Goal: Task Accomplishment & Management: Complete application form

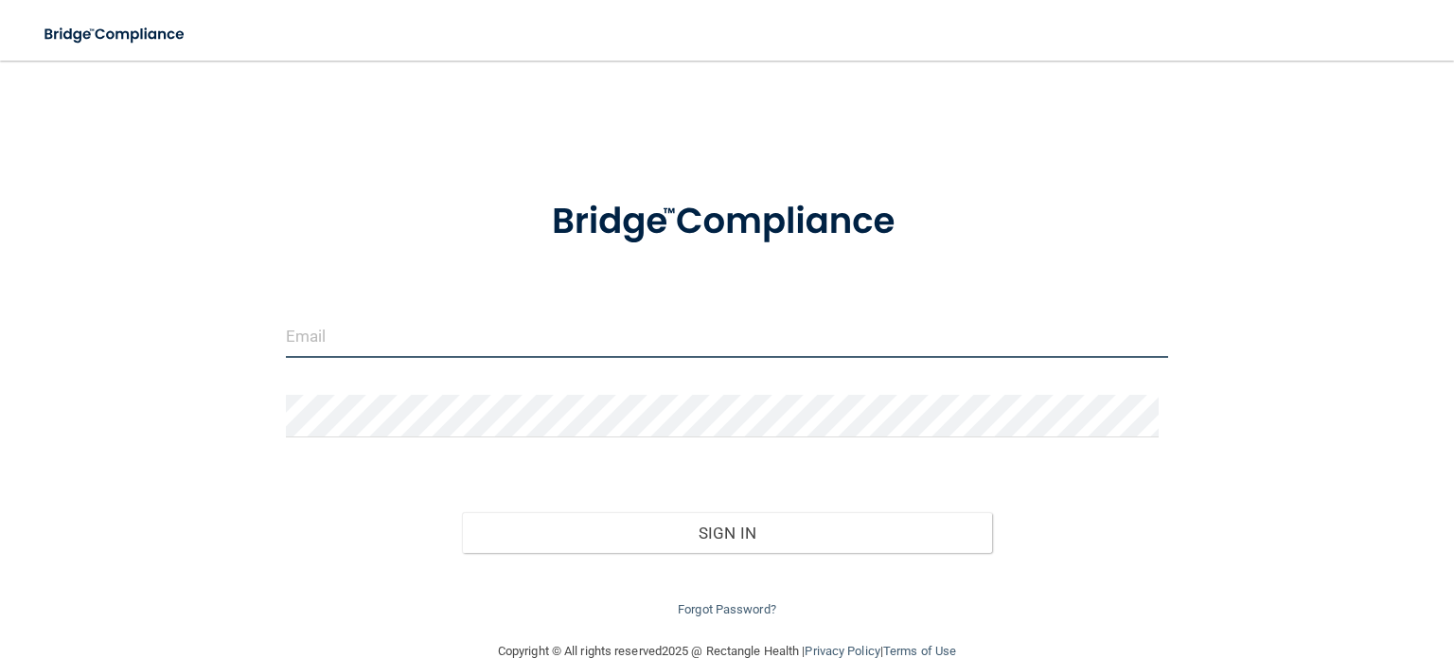
click at [344, 336] on input "email" at bounding box center [727, 336] width 882 height 43
type input "[PERSON_NAME][EMAIL_ADDRESS][DOMAIN_NAME]"
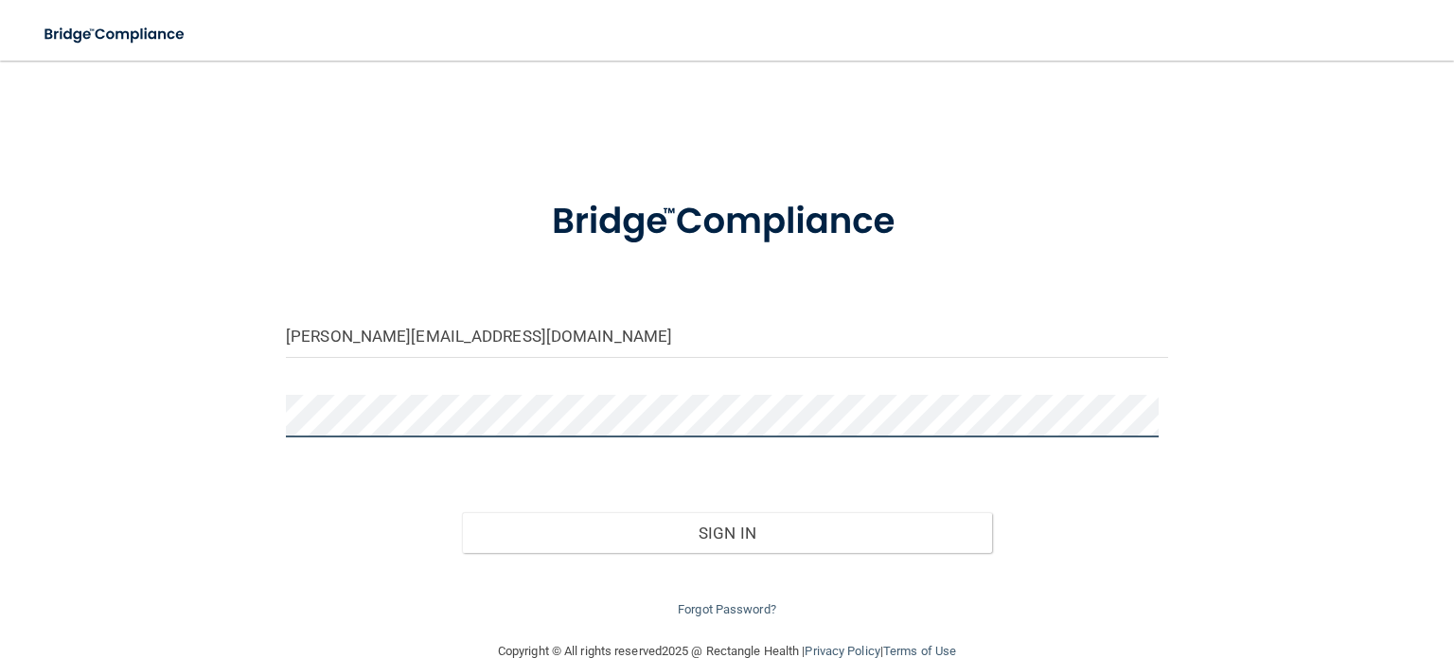
click at [462, 512] on button "Sign In" at bounding box center [726, 533] width 529 height 42
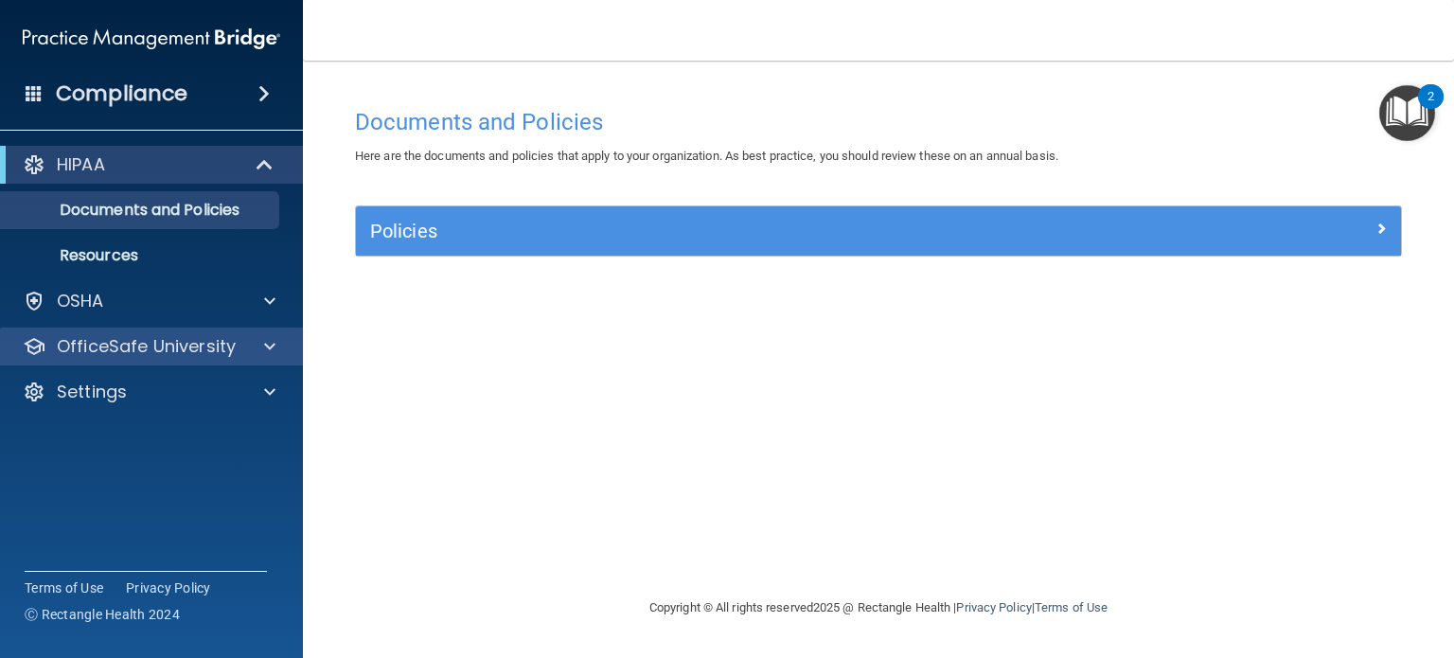
click at [174, 332] on div "OfficeSafe University" at bounding box center [152, 346] width 304 height 38
click at [261, 344] on div at bounding box center [266, 346] width 47 height 23
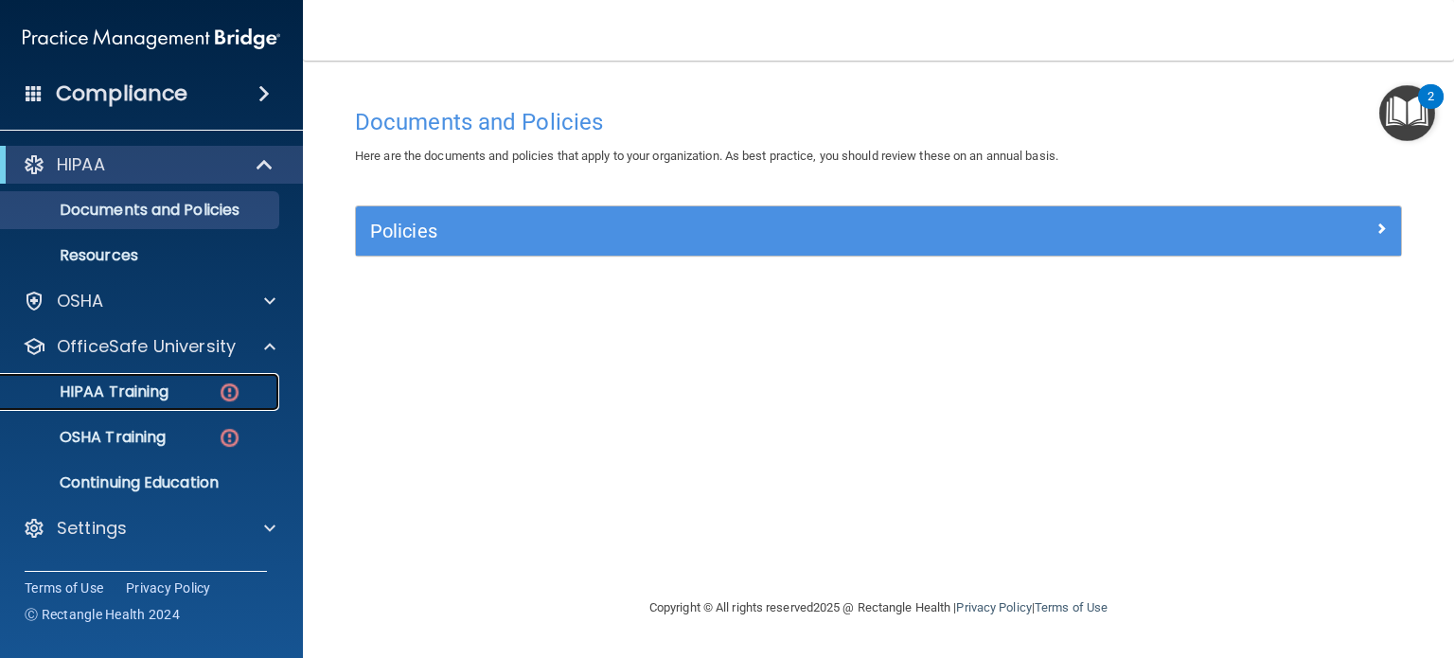
click at [212, 378] on link "HIPAA Training" at bounding box center [130, 392] width 298 height 38
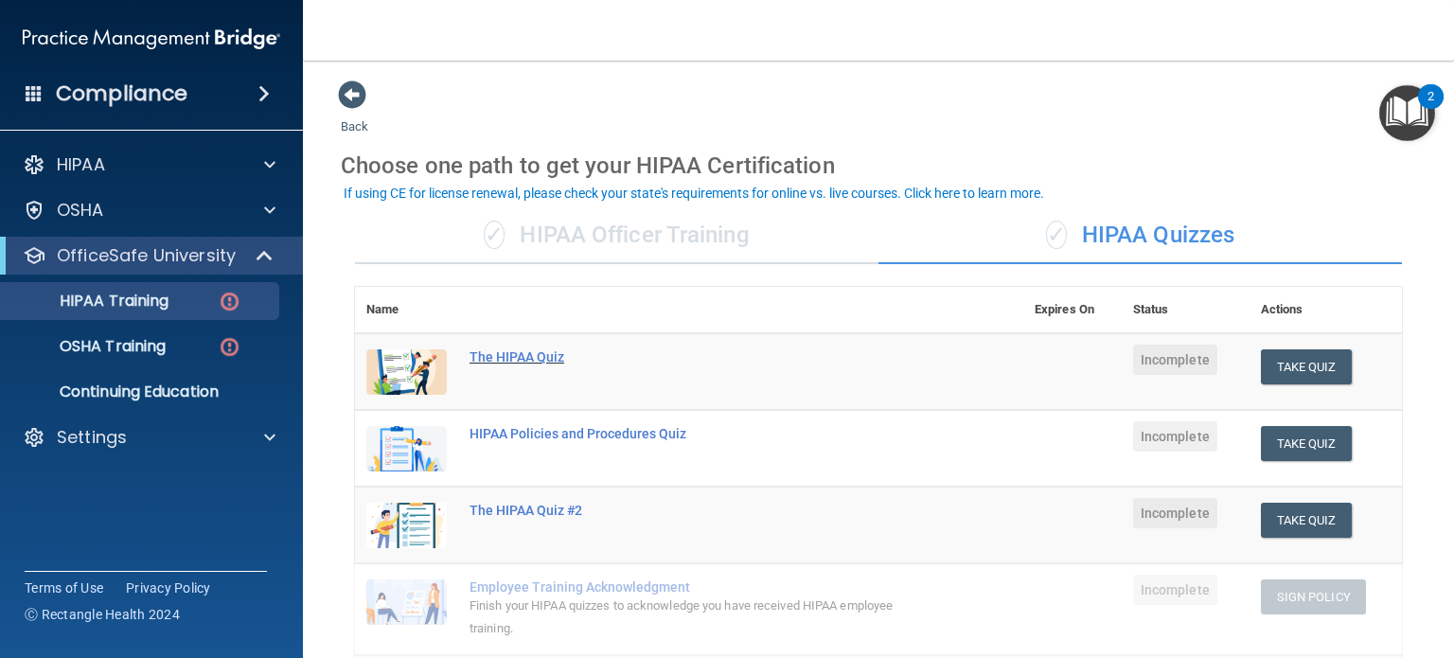
click at [572, 361] on div "The HIPAA Quiz" at bounding box center [698, 356] width 459 height 15
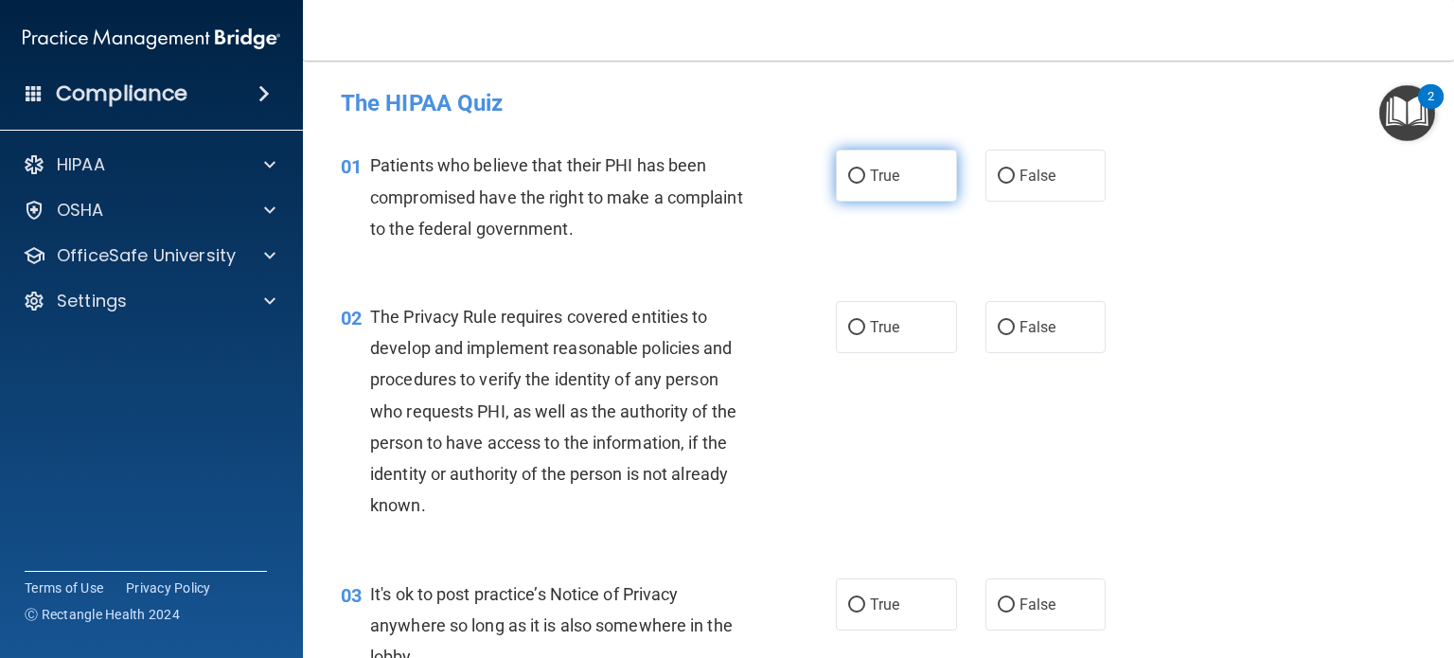
click at [870, 167] on span "True" at bounding box center [884, 176] width 29 height 18
click at [863, 169] on input "True" at bounding box center [856, 176] width 17 height 14
radio input "true"
click at [871, 329] on span "True" at bounding box center [884, 327] width 29 height 18
click at [865, 329] on input "True" at bounding box center [856, 328] width 17 height 14
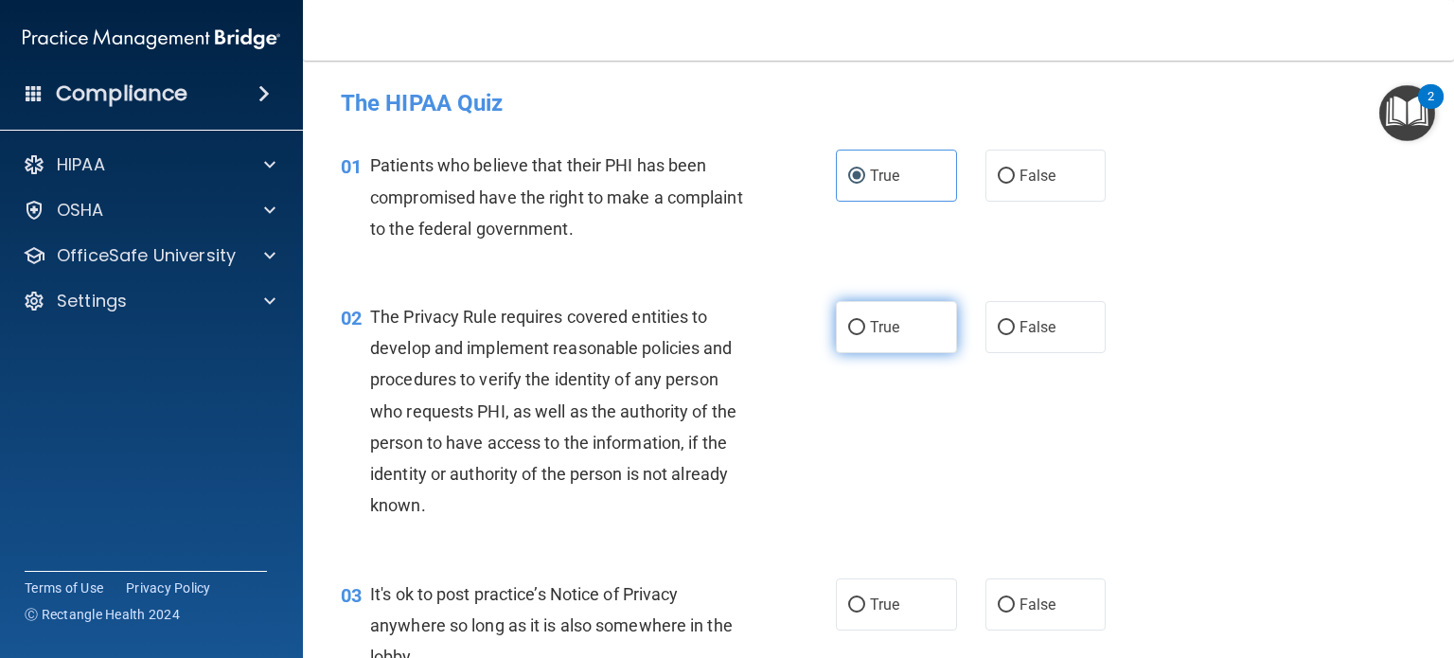
radio input "true"
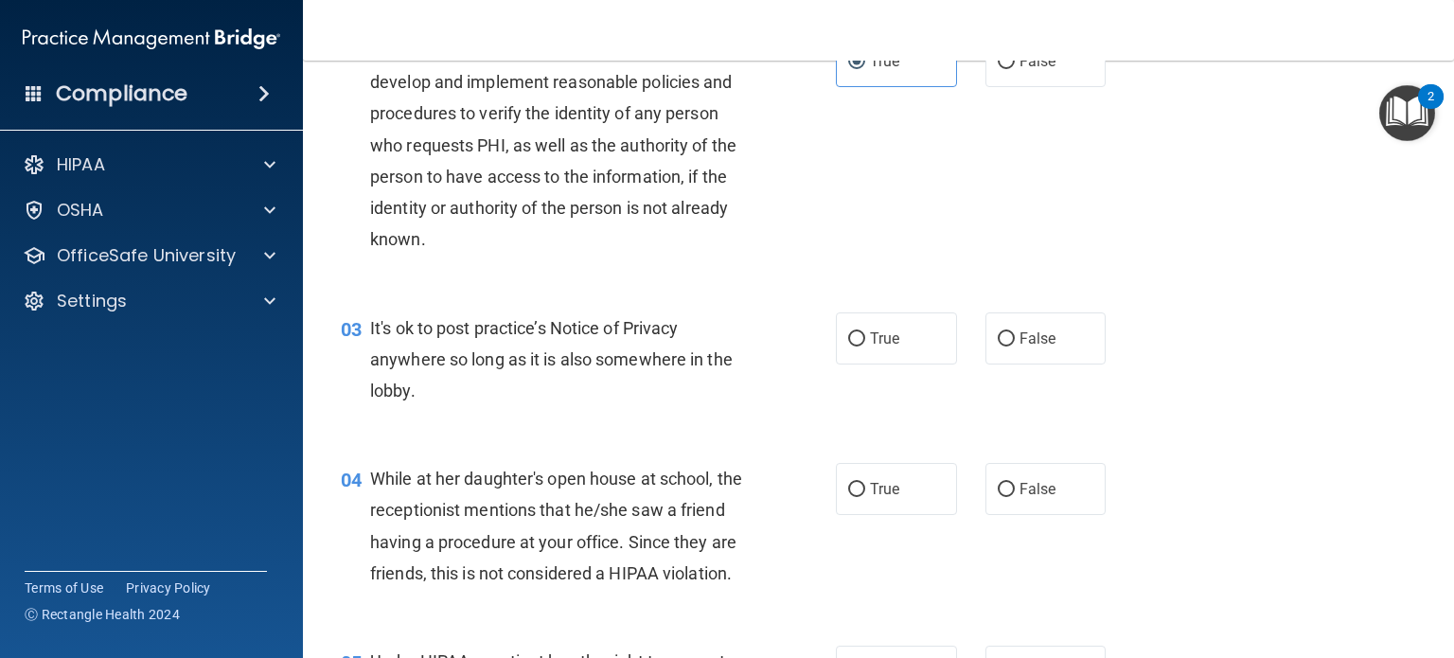
scroll to position [284, 0]
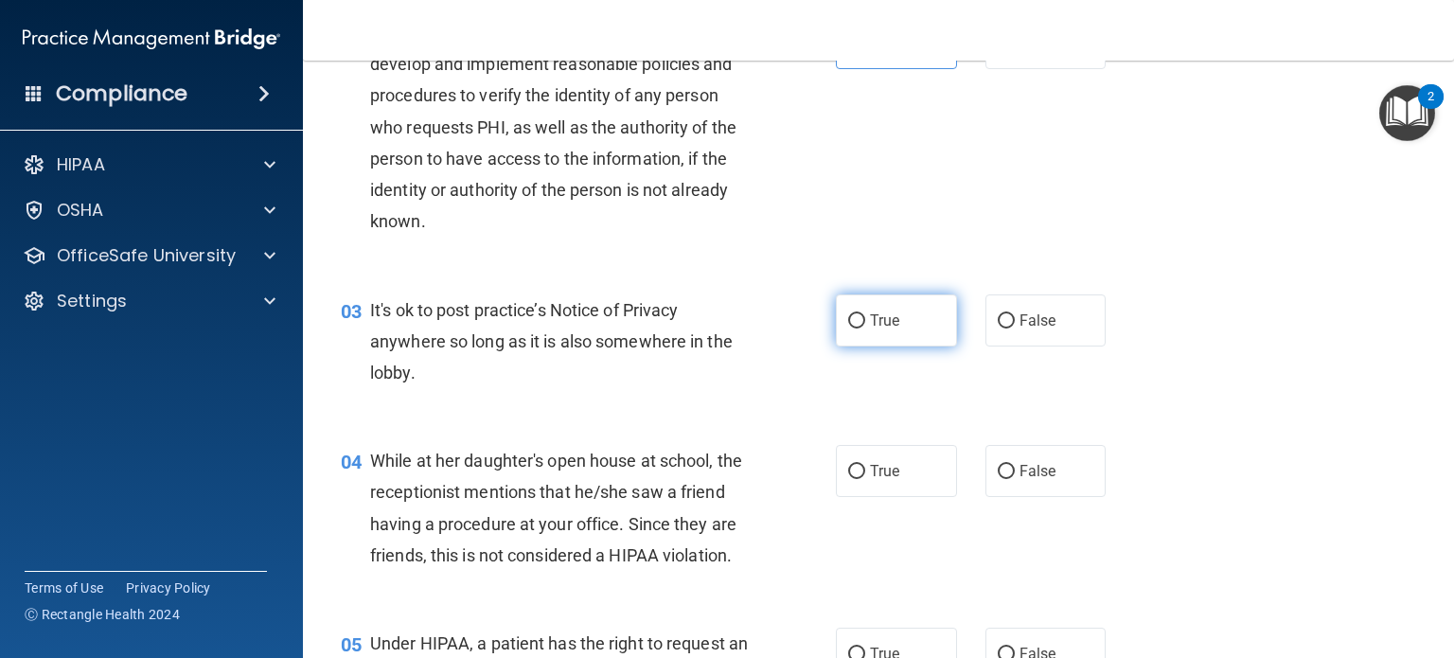
click at [848, 315] on input "True" at bounding box center [856, 321] width 17 height 14
radio input "true"
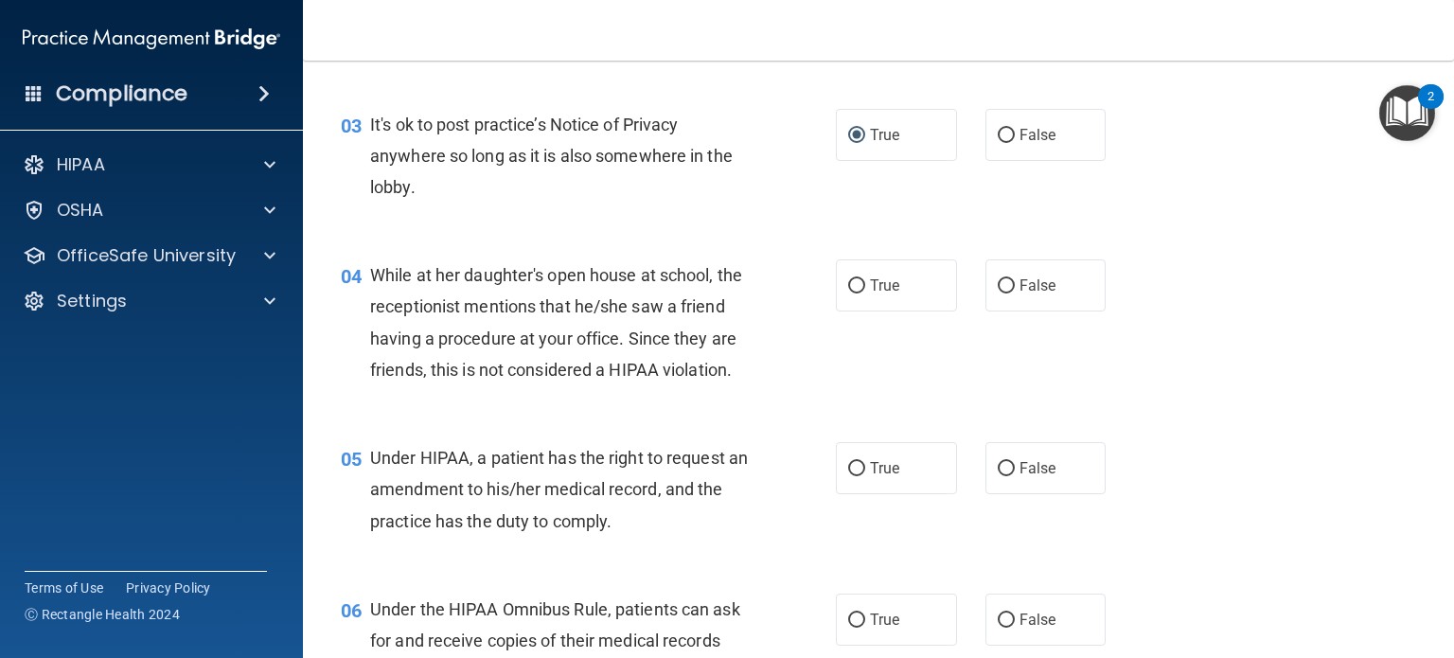
scroll to position [473, 0]
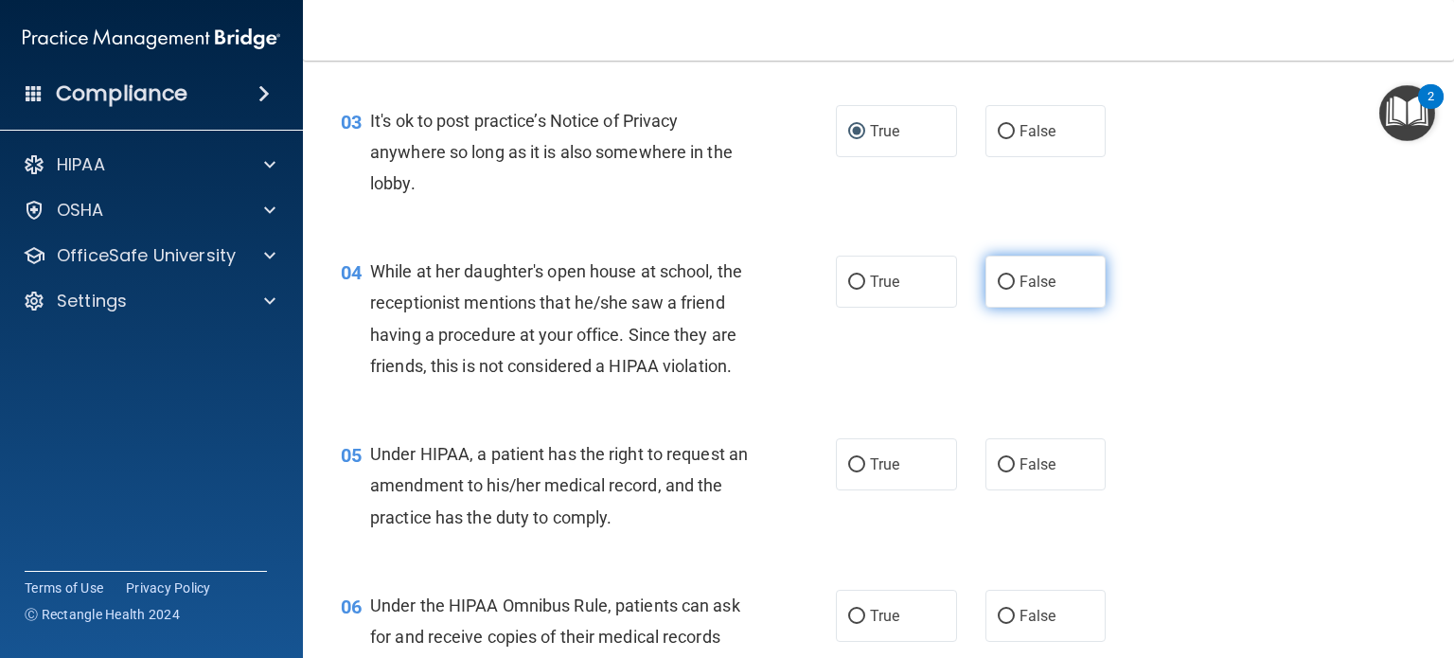
click at [998, 281] on input "False" at bounding box center [1005, 282] width 17 height 14
radio input "true"
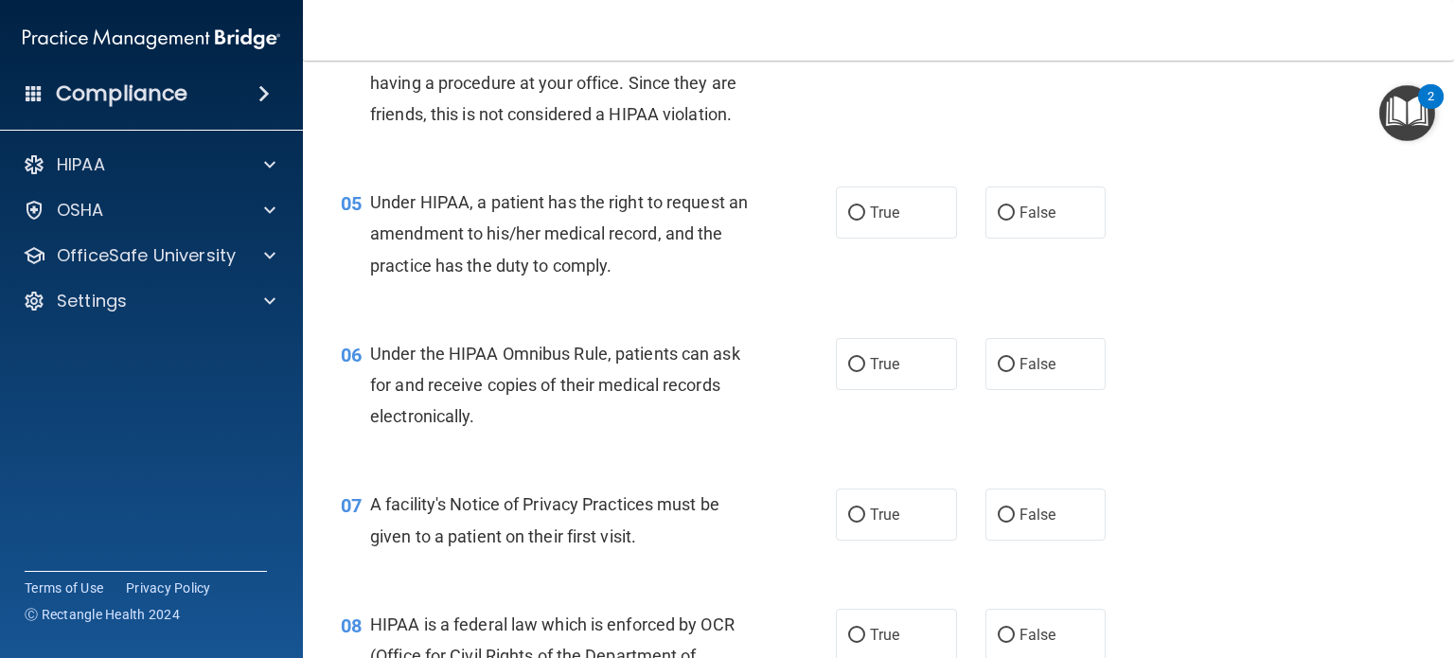
scroll to position [757, 0]
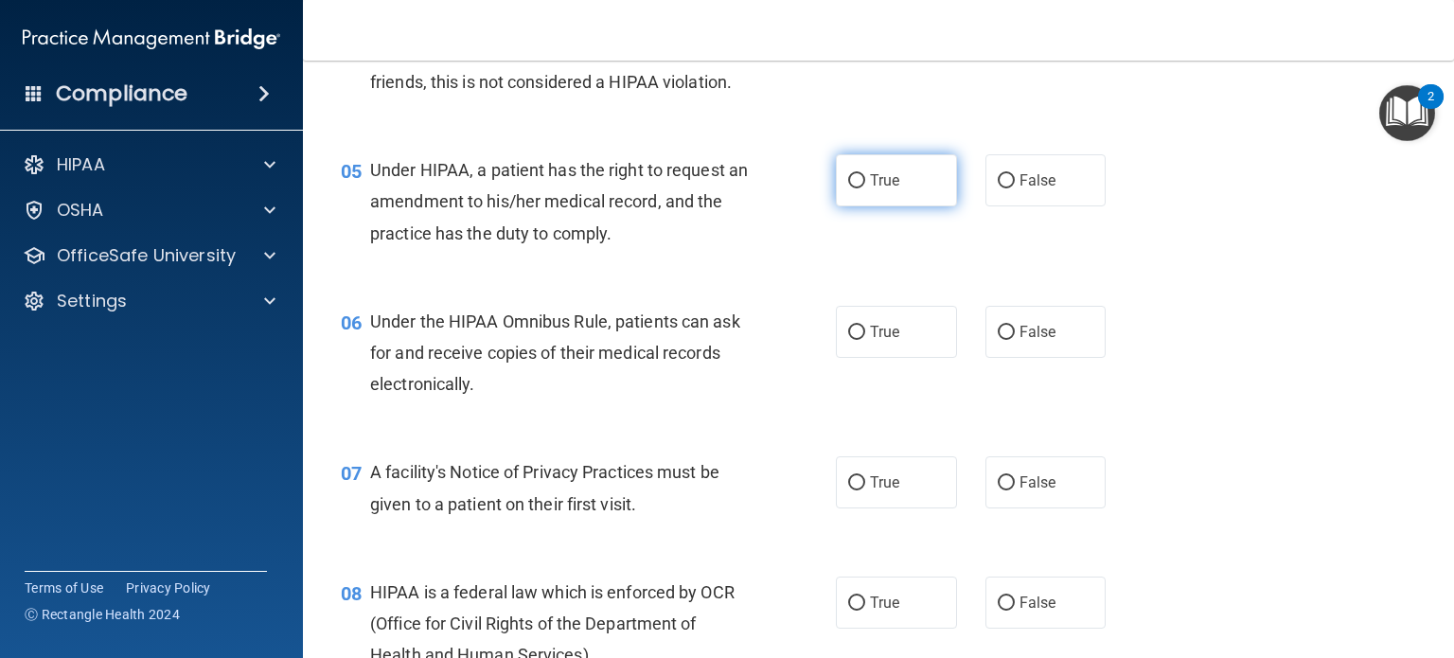
click at [879, 206] on label "True" at bounding box center [896, 180] width 121 height 52
click at [865, 188] on input "True" at bounding box center [856, 181] width 17 height 14
radio input "true"
click at [1002, 354] on label "False" at bounding box center [1045, 332] width 121 height 52
click at [1002, 340] on input "False" at bounding box center [1005, 333] width 17 height 14
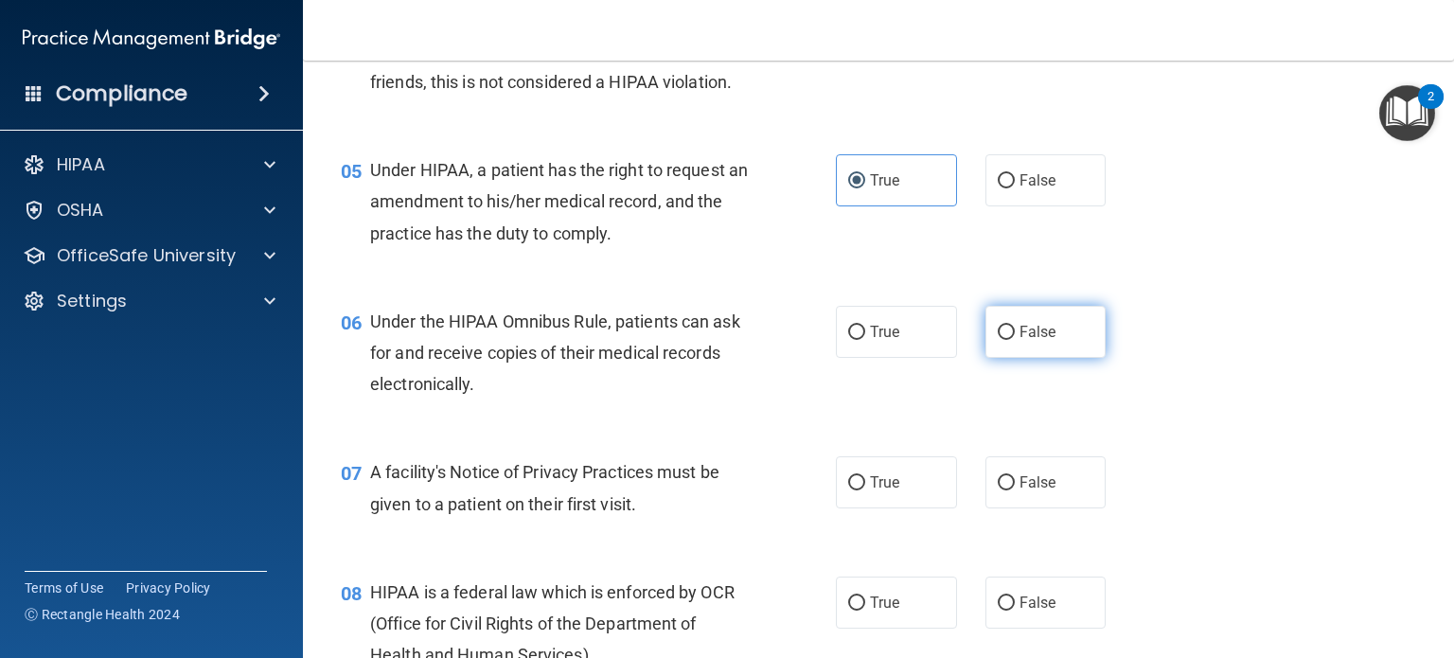
radio input "true"
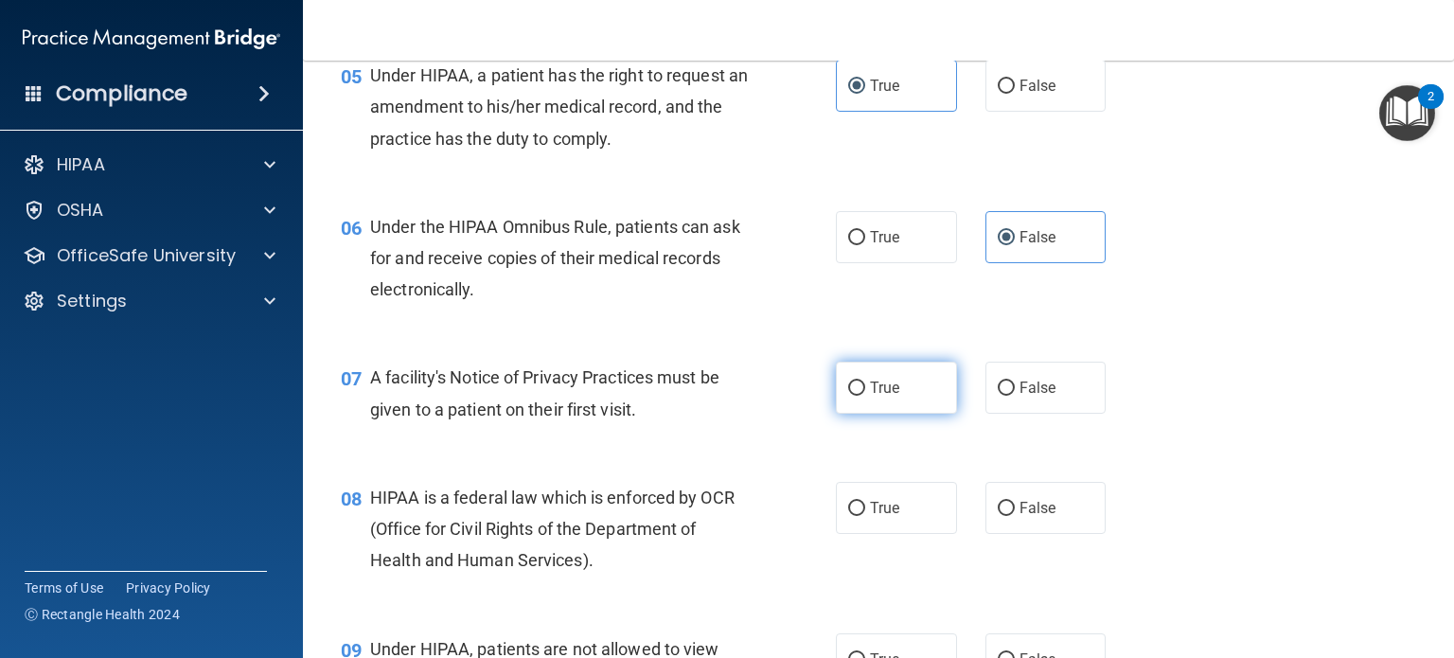
click at [852, 396] on input "True" at bounding box center [856, 388] width 17 height 14
radio input "true"
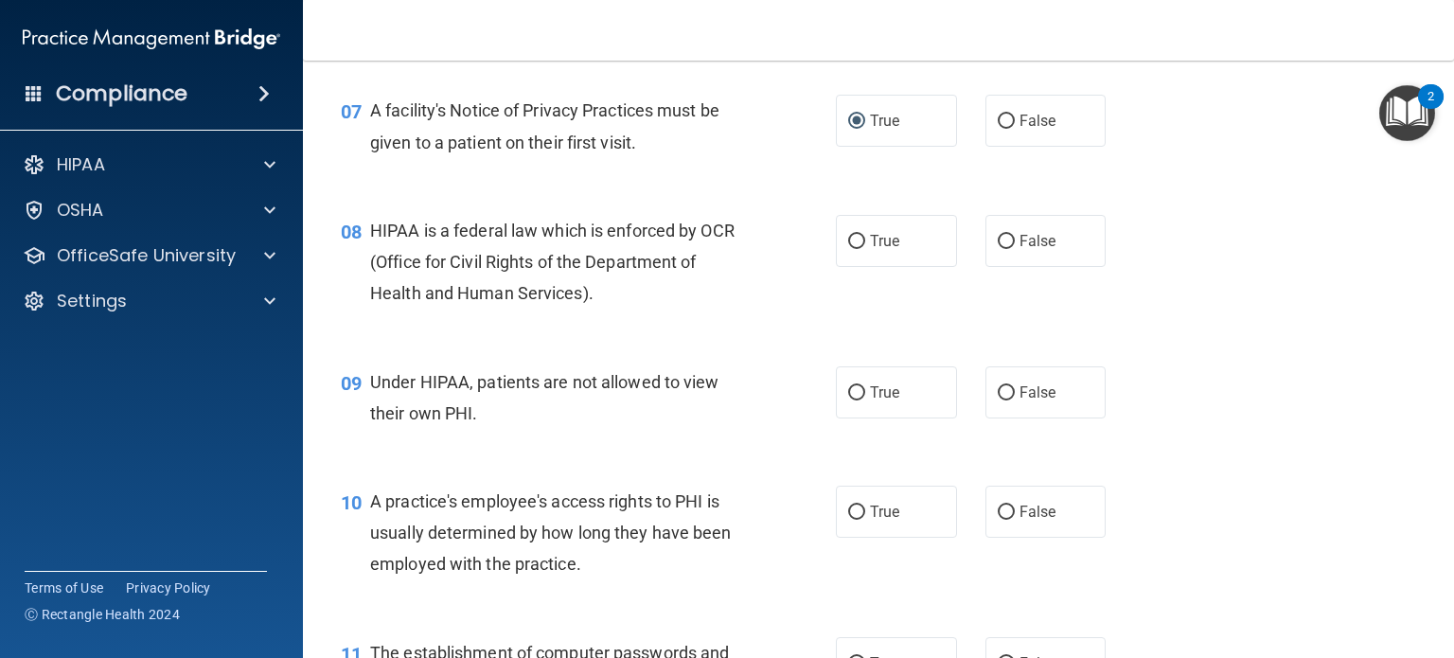
scroll to position [1136, 0]
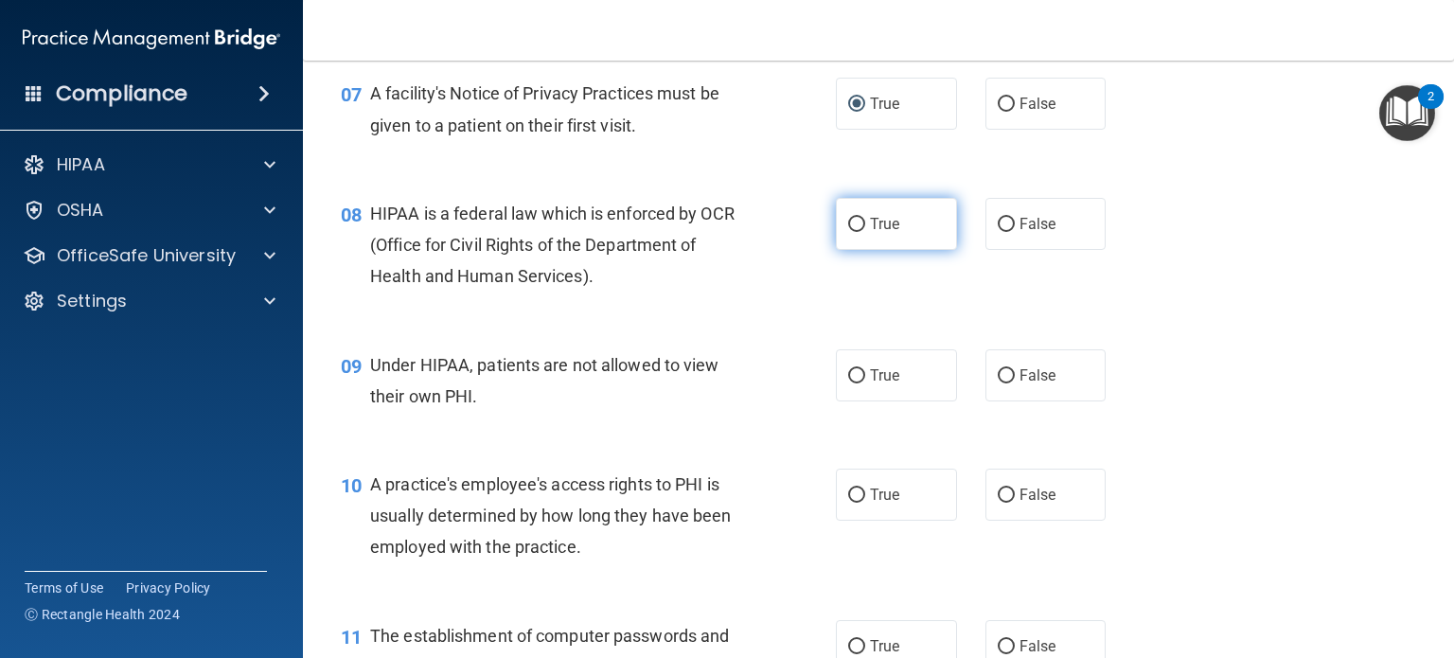
click at [877, 233] on span "True" at bounding box center [884, 224] width 29 height 18
click at [865, 232] on input "True" at bounding box center [856, 225] width 17 height 14
radio input "true"
click at [1022, 384] on span "False" at bounding box center [1037, 375] width 37 height 18
click at [1014, 383] on input "False" at bounding box center [1005, 376] width 17 height 14
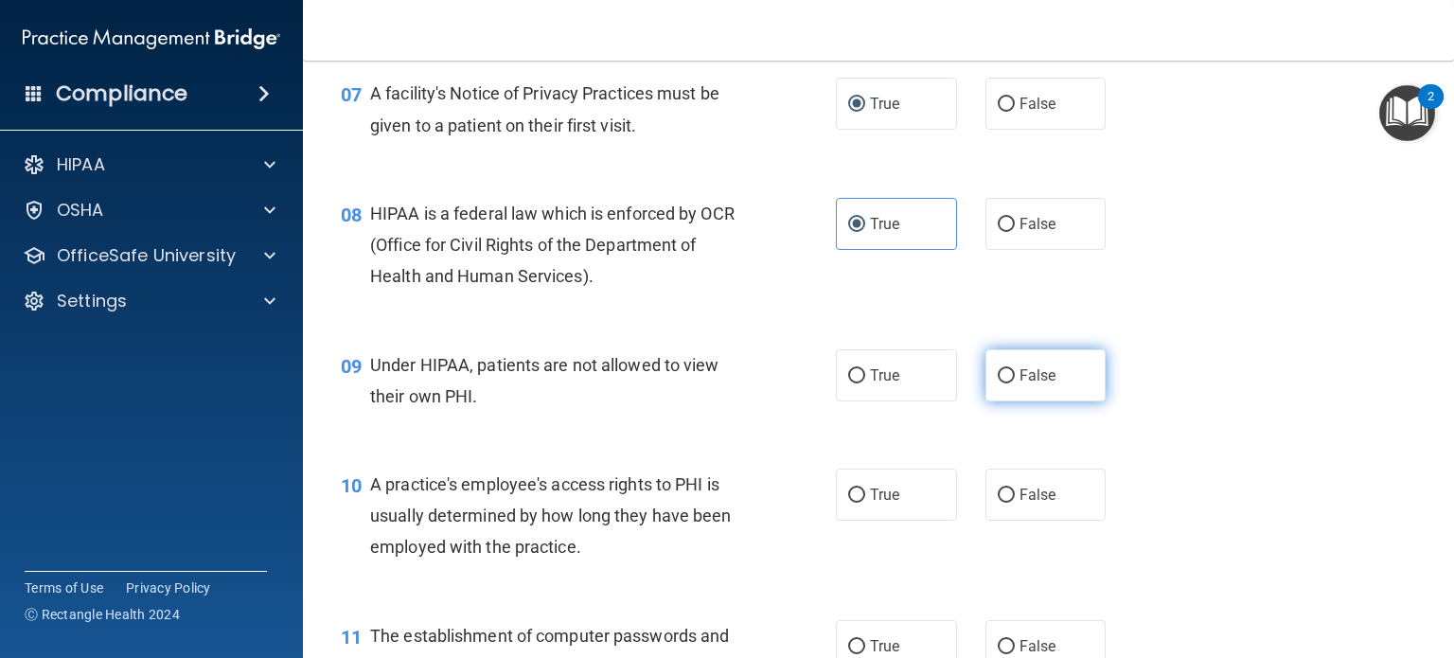
radio input "true"
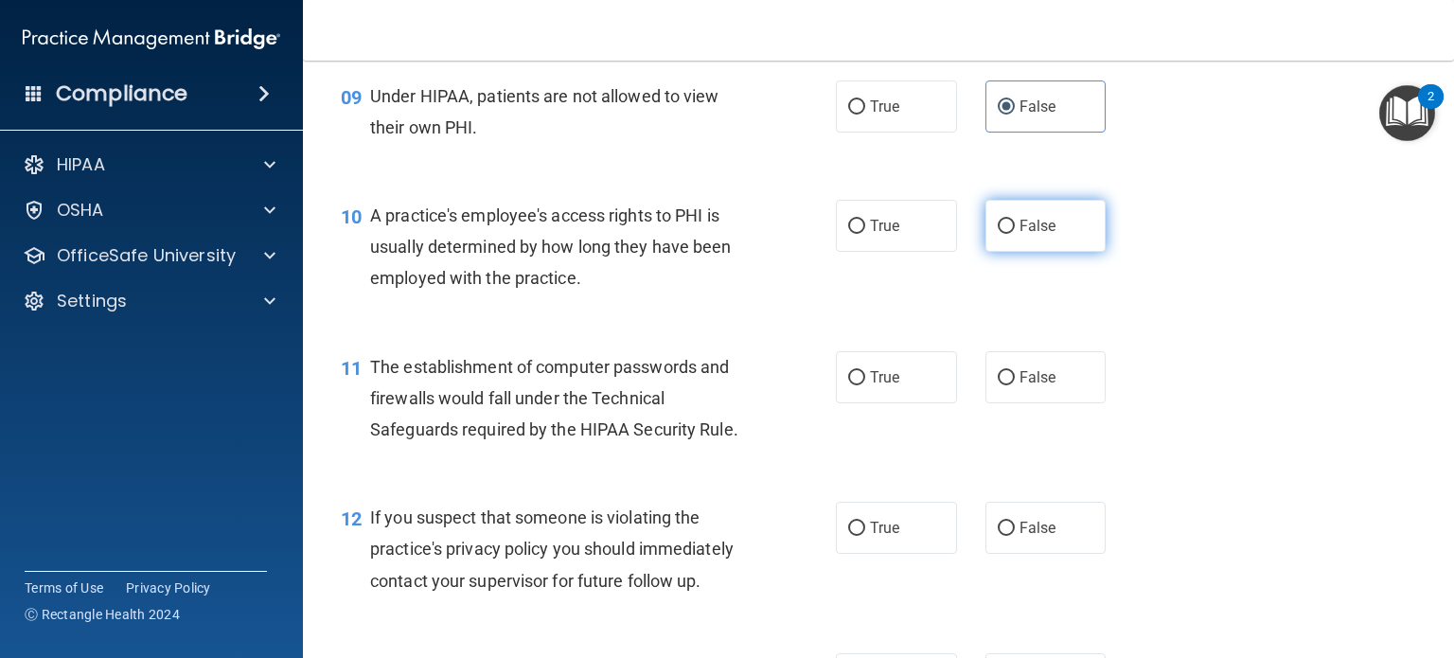
scroll to position [1419, 0]
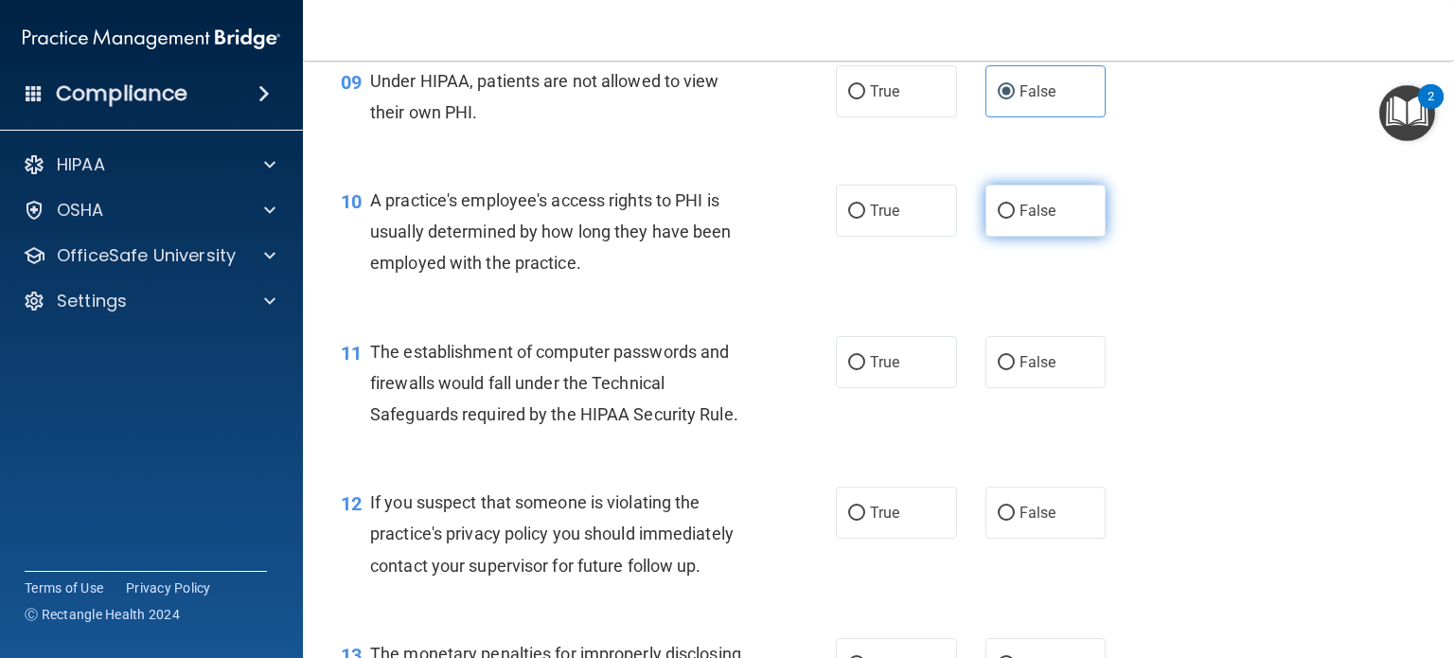
click at [1007, 237] on label "False" at bounding box center [1045, 211] width 121 height 52
click at [1007, 219] on input "False" at bounding box center [1005, 211] width 17 height 14
radio input "true"
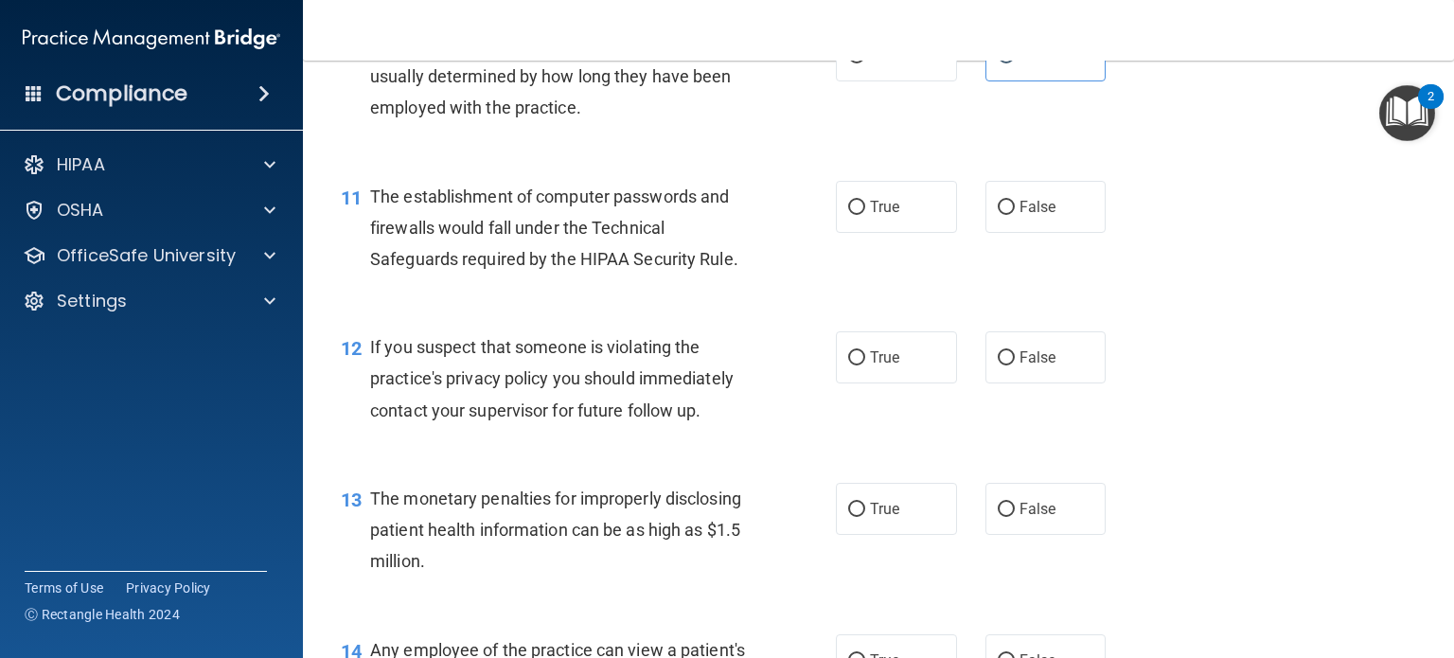
scroll to position [1609, 0]
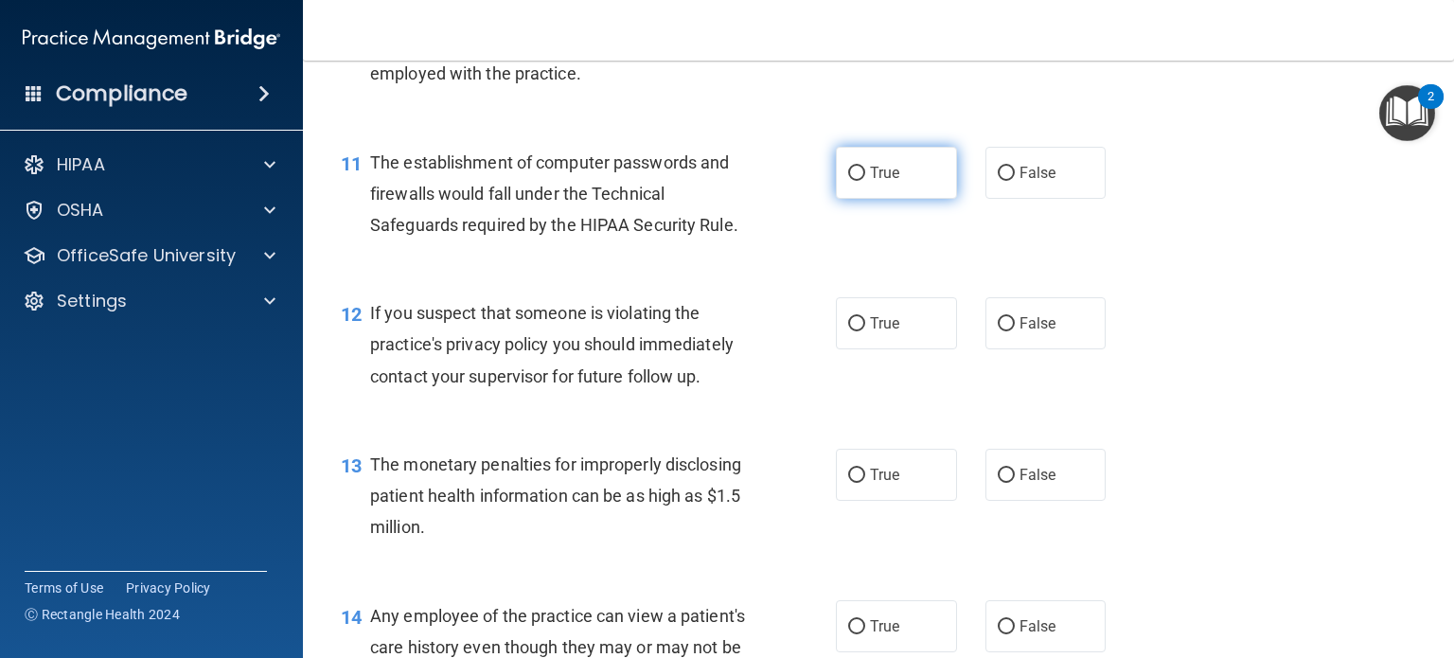
click at [914, 196] on label "True" at bounding box center [896, 173] width 121 height 52
click at [865, 181] on input "True" at bounding box center [856, 174] width 17 height 14
radio input "true"
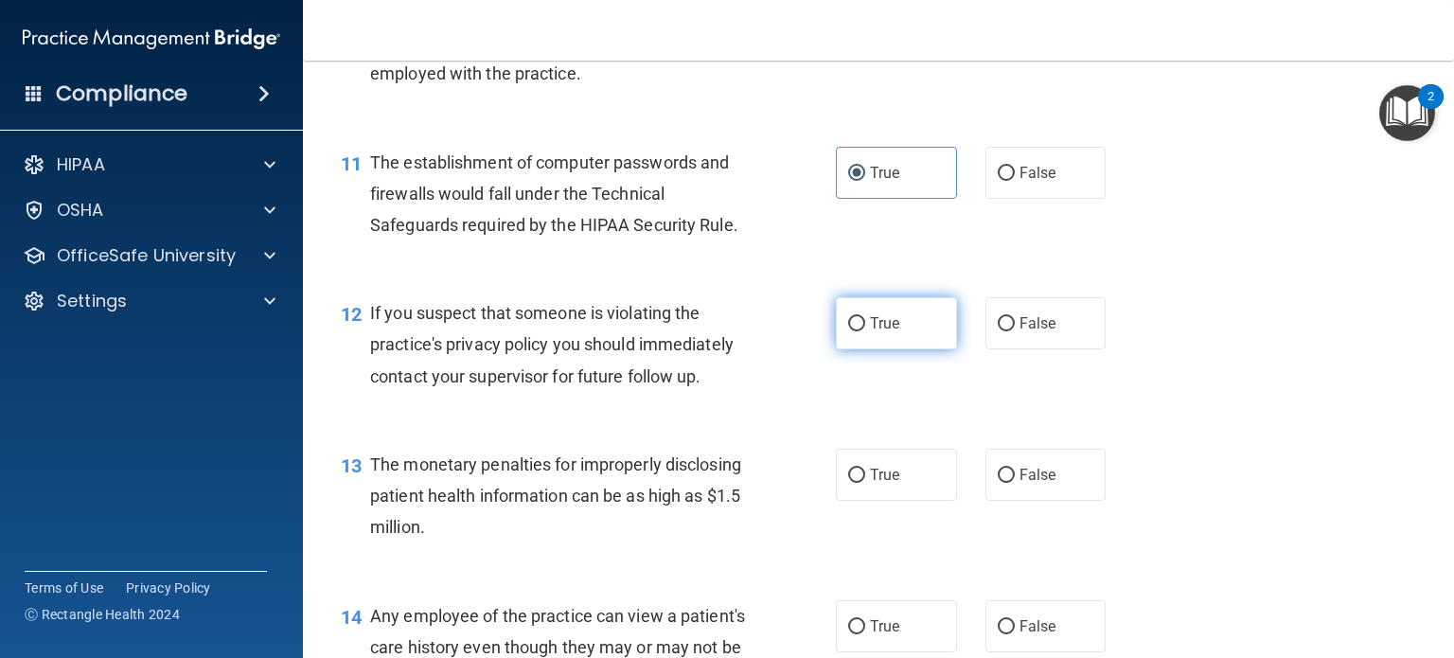
click at [848, 331] on input "True" at bounding box center [856, 324] width 17 height 14
radio input "true"
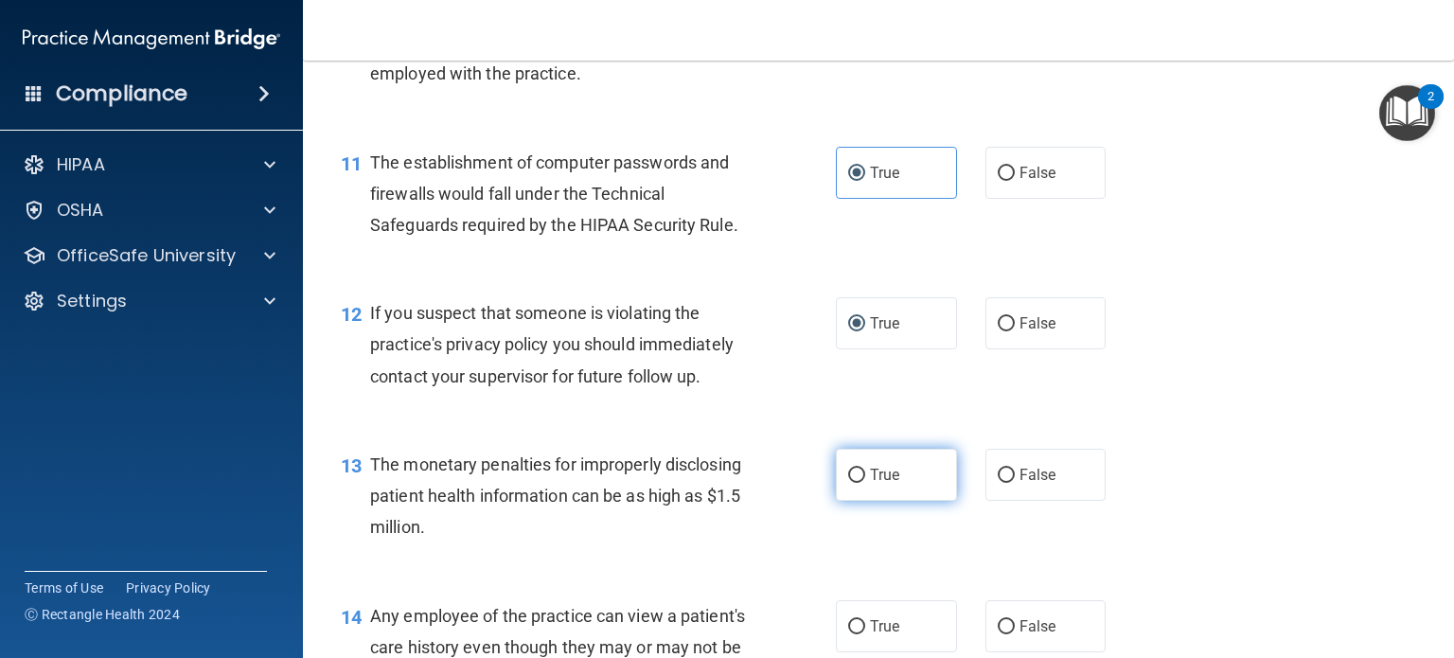
click at [861, 501] on label "True" at bounding box center [896, 475] width 121 height 52
click at [861, 483] on input "True" at bounding box center [856, 475] width 17 height 14
radio input "true"
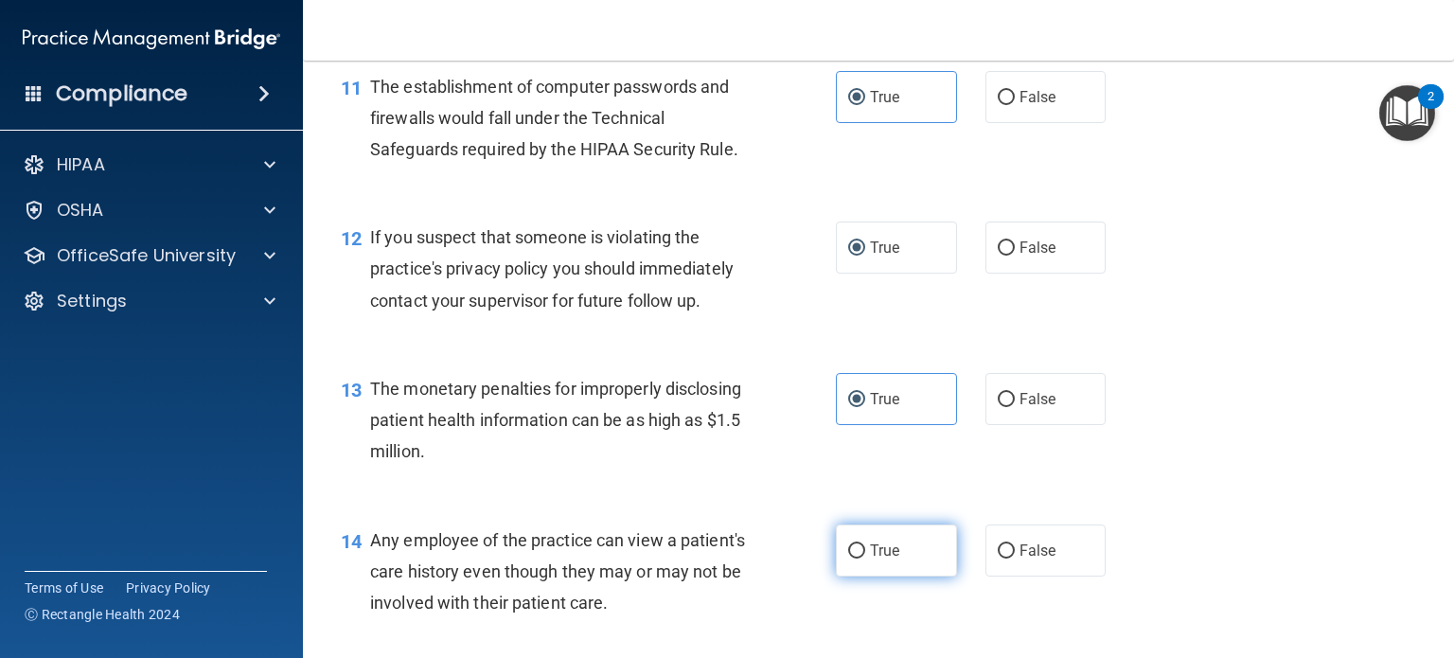
scroll to position [1798, 0]
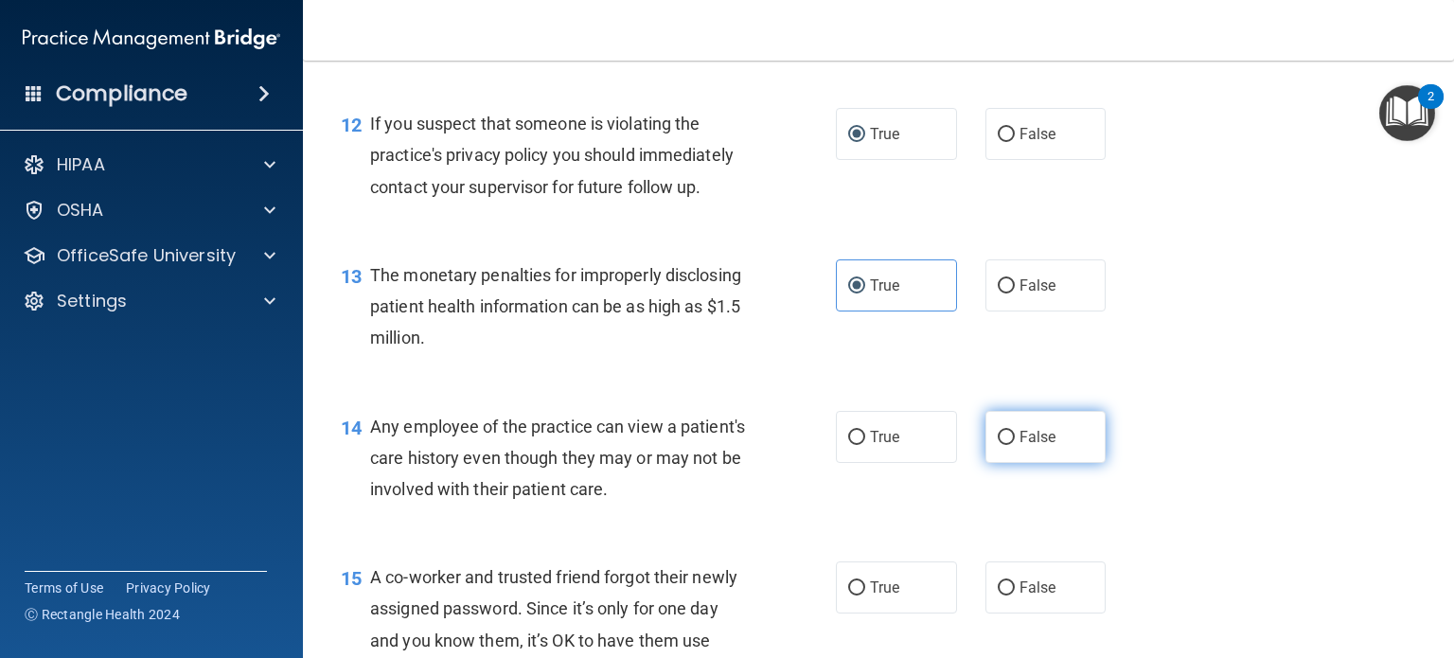
click at [997, 445] on input "False" at bounding box center [1005, 438] width 17 height 14
radio input "true"
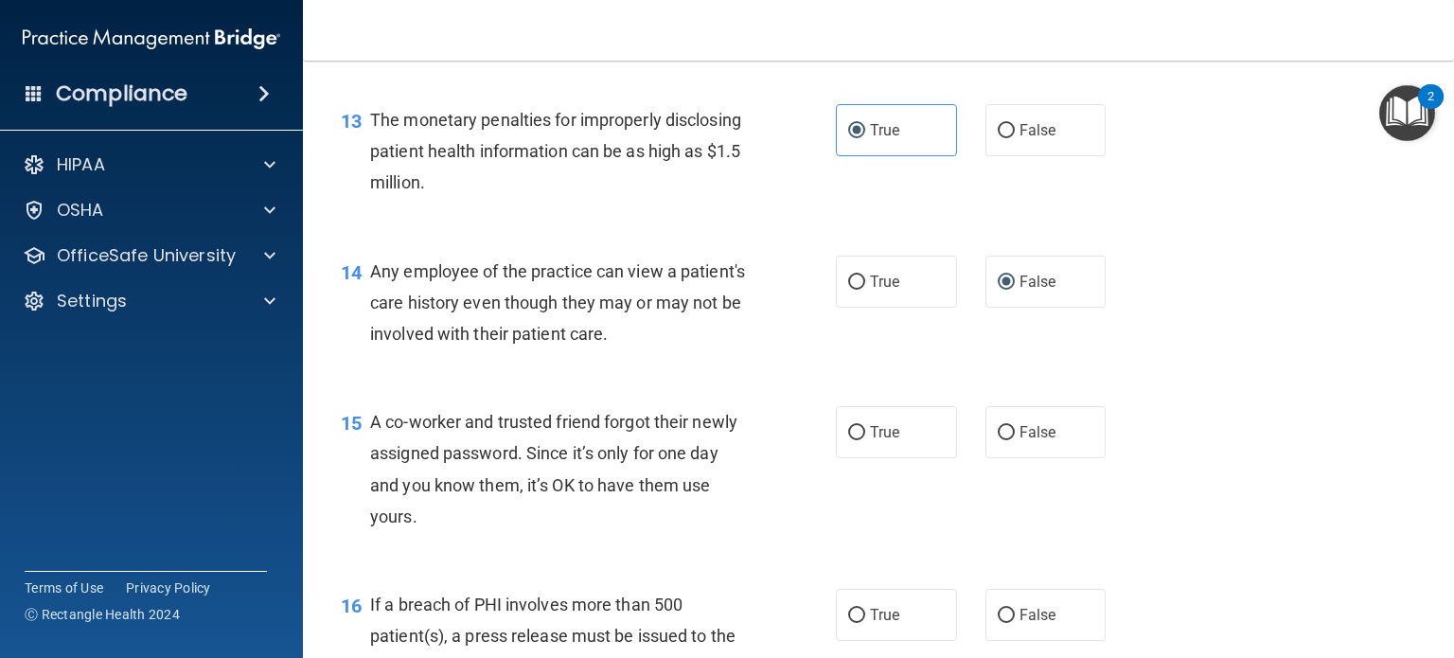
scroll to position [1987, 0]
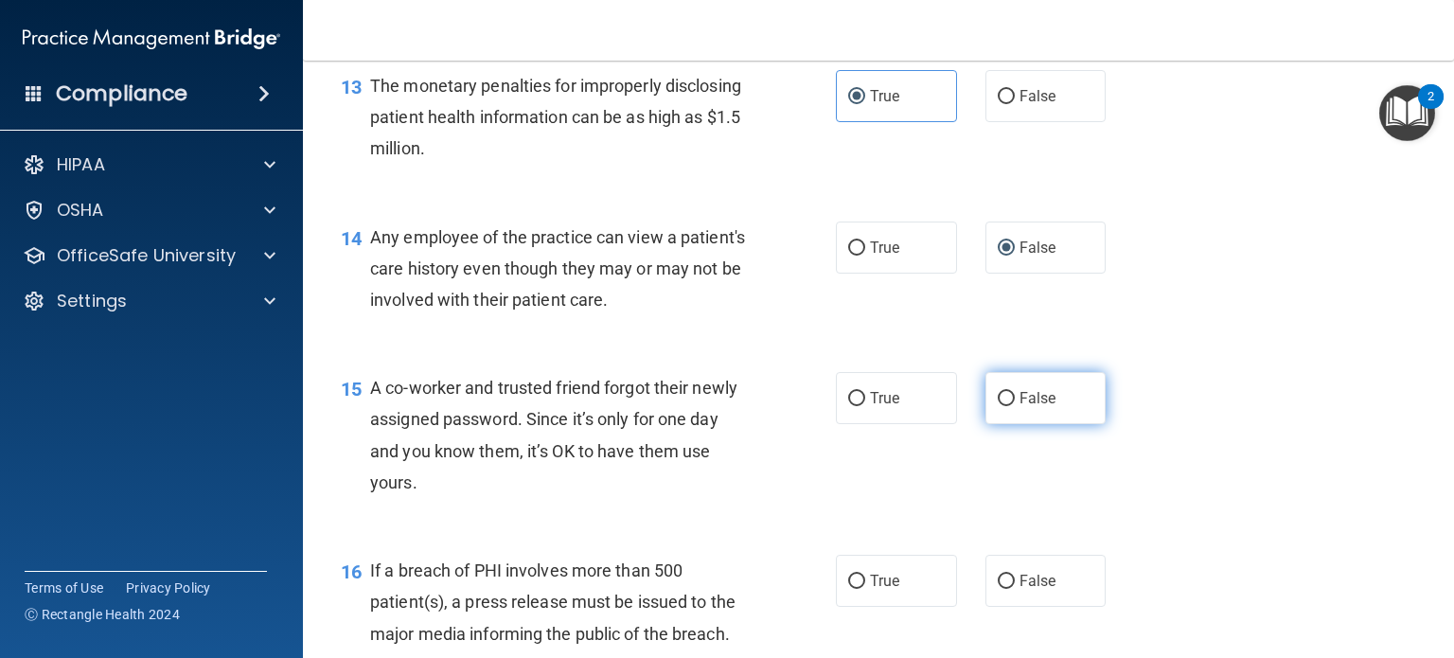
click at [1007, 424] on label "False" at bounding box center [1045, 398] width 121 height 52
click at [1007, 406] on input "False" at bounding box center [1005, 399] width 17 height 14
radio input "true"
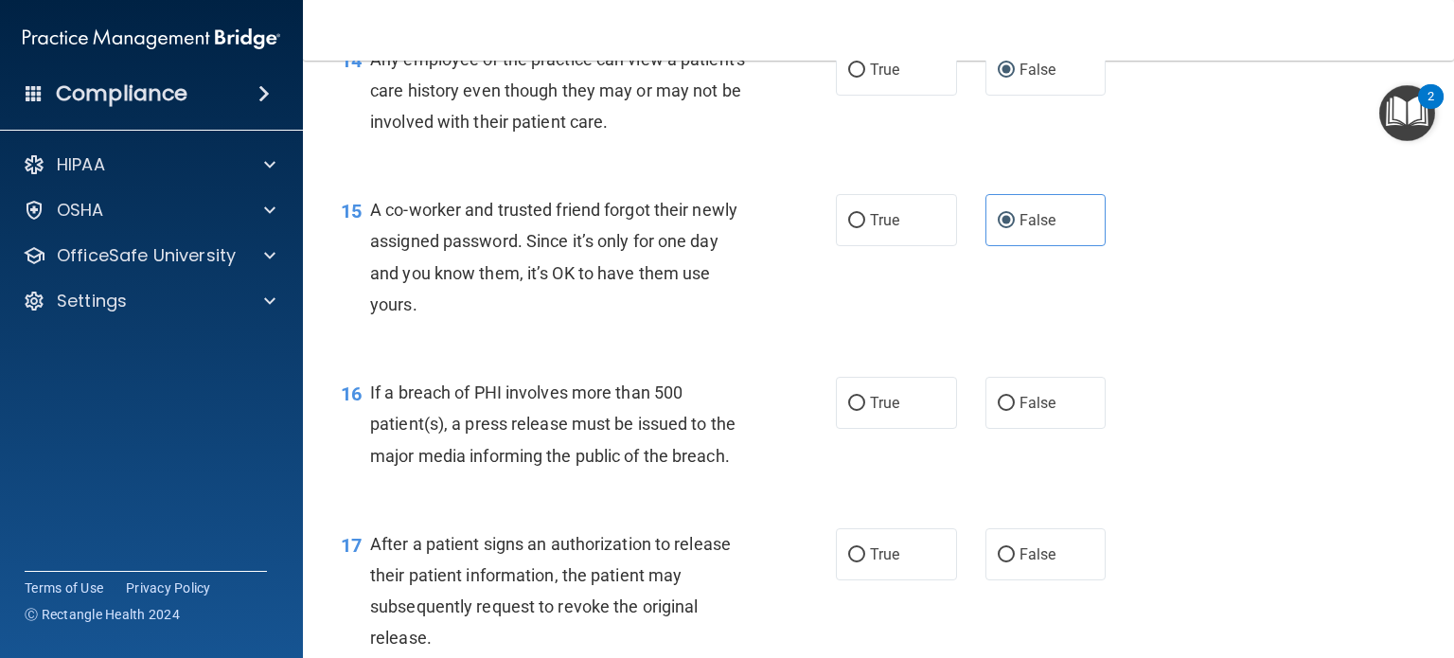
scroll to position [2177, 0]
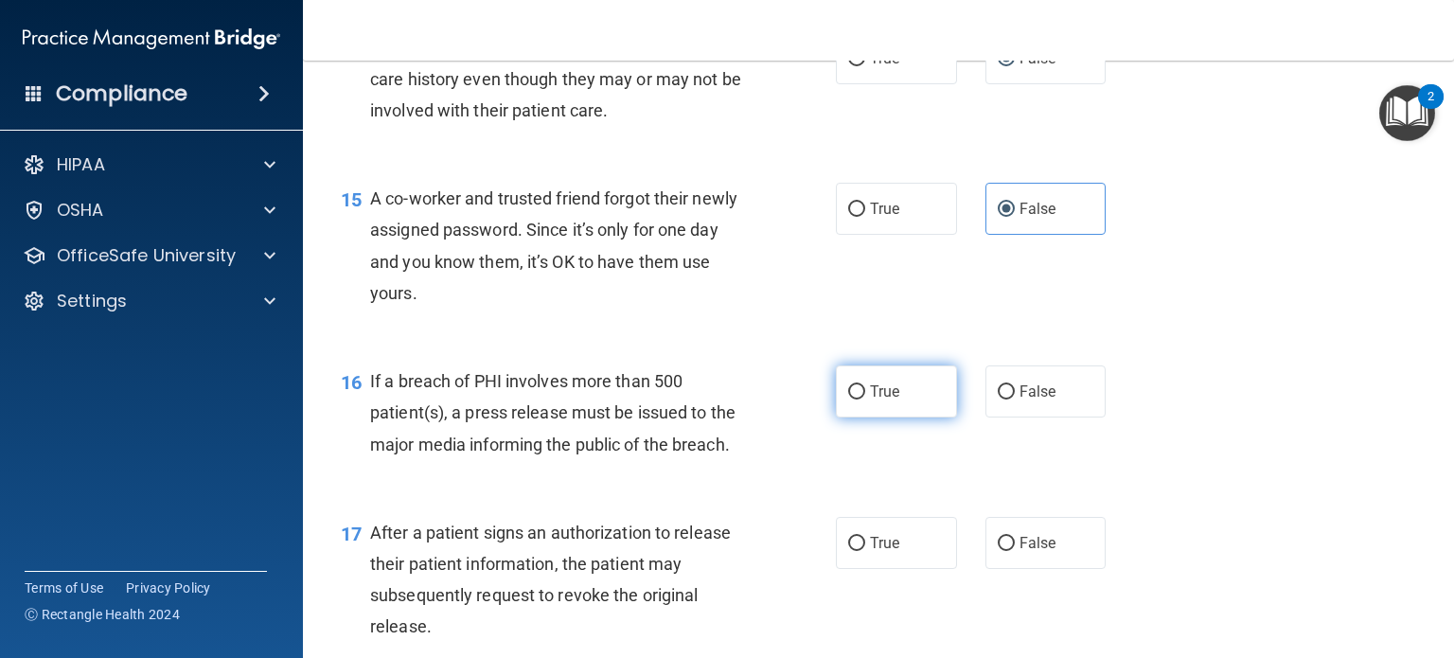
click at [884, 400] on span "True" at bounding box center [884, 391] width 29 height 18
click at [865, 399] on input "True" at bounding box center [856, 392] width 17 height 14
radio input "true"
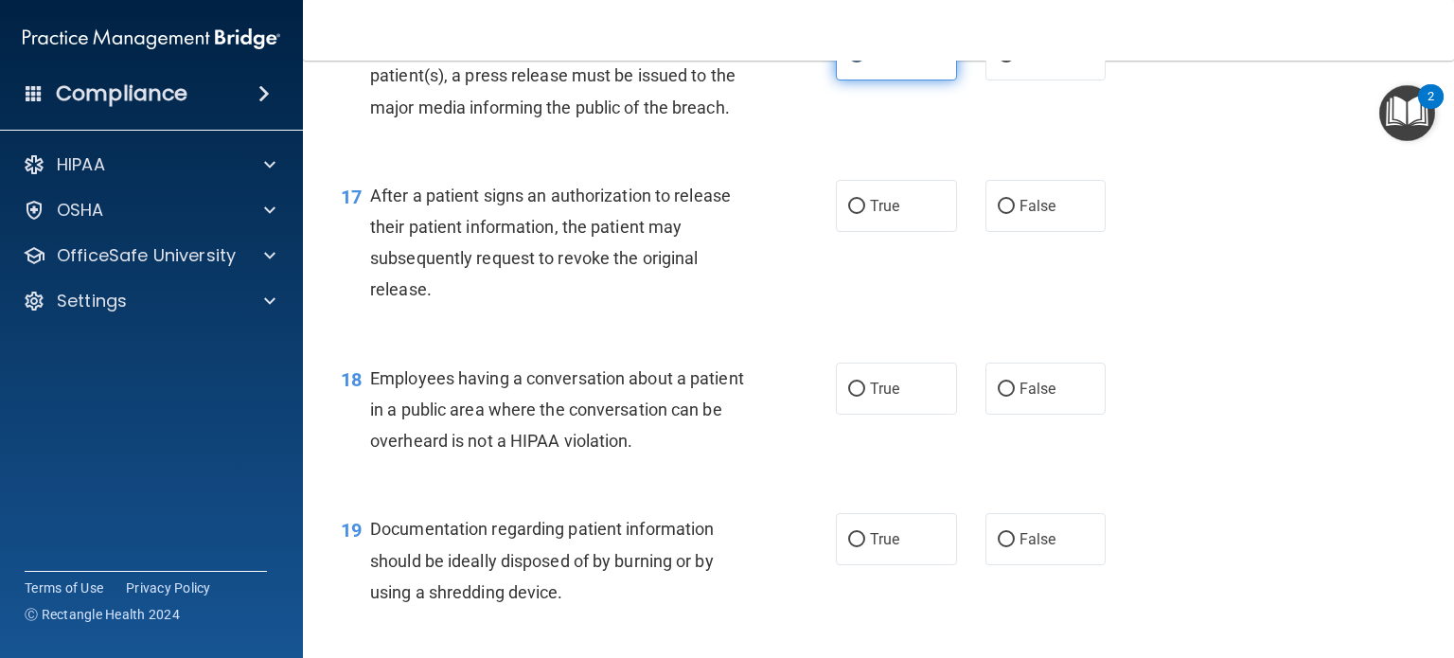
scroll to position [2555, 0]
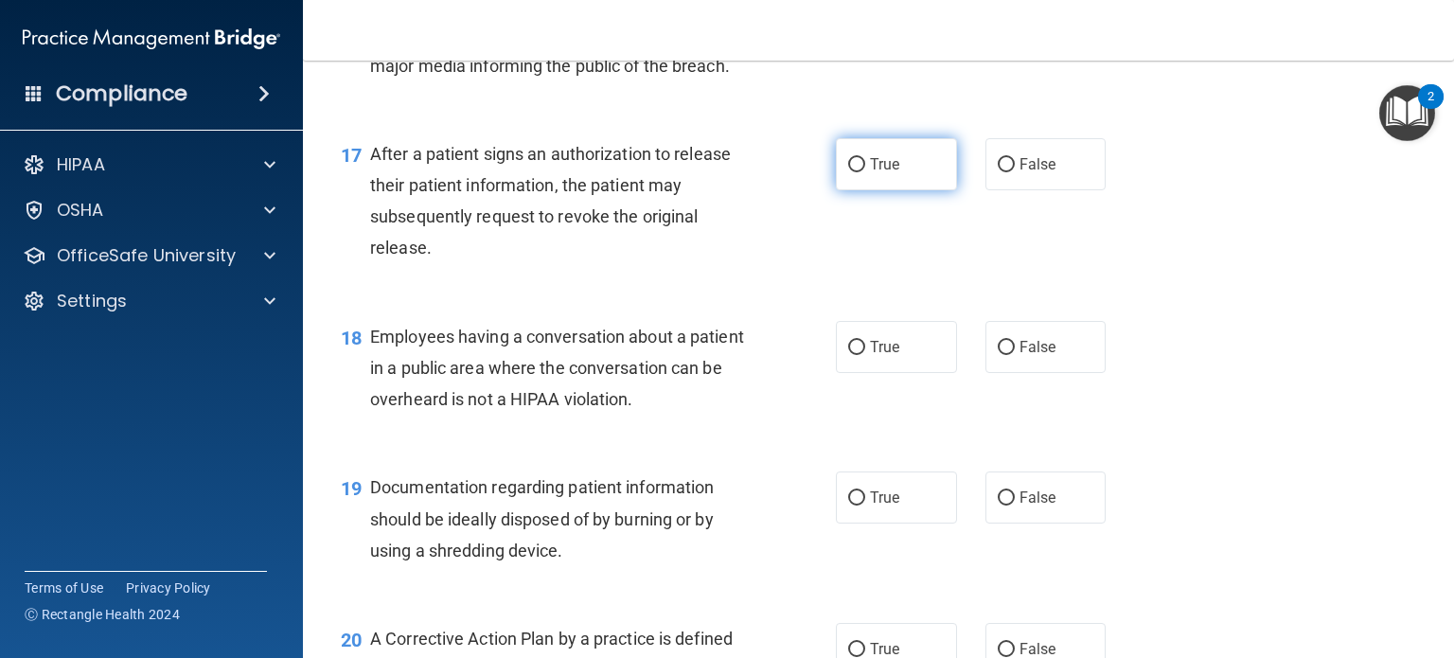
click at [874, 180] on label "True" at bounding box center [896, 164] width 121 height 52
click at [865, 172] on input "True" at bounding box center [856, 165] width 17 height 14
radio input "true"
click at [1019, 356] on span "False" at bounding box center [1037, 347] width 37 height 18
click at [1014, 355] on input "False" at bounding box center [1005, 348] width 17 height 14
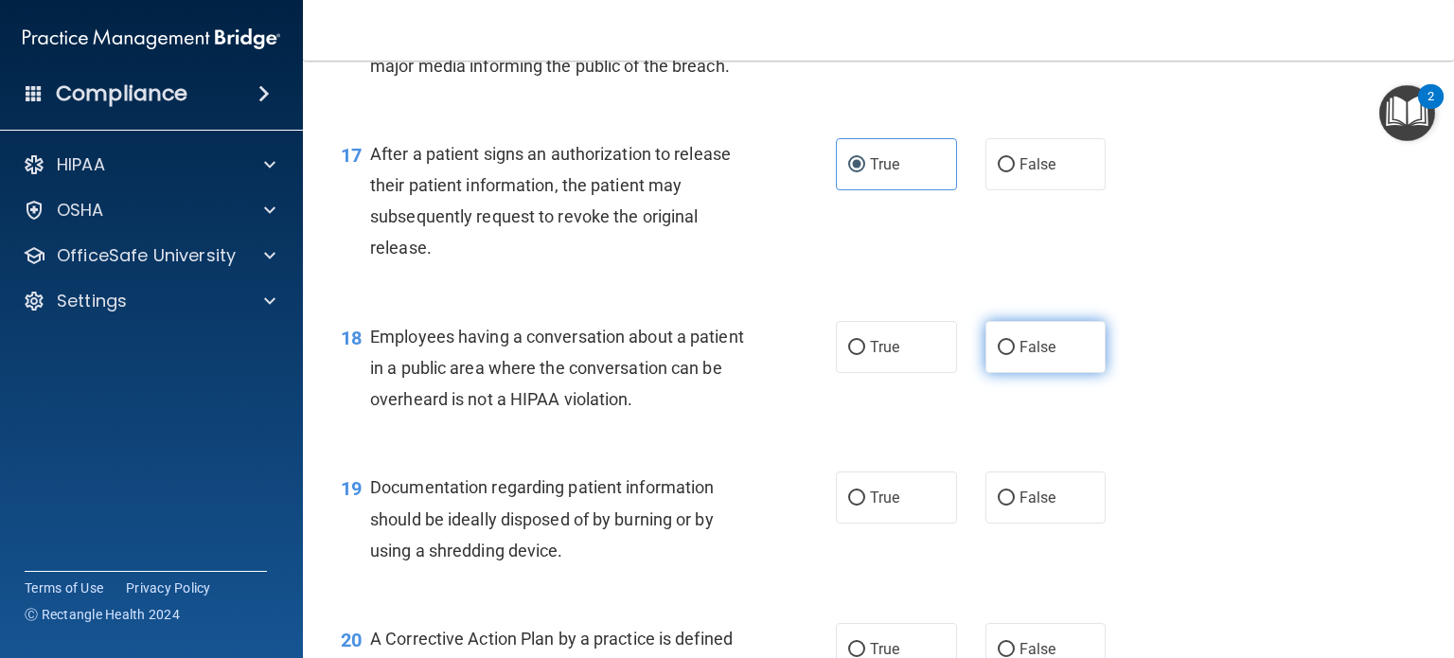
radio input "true"
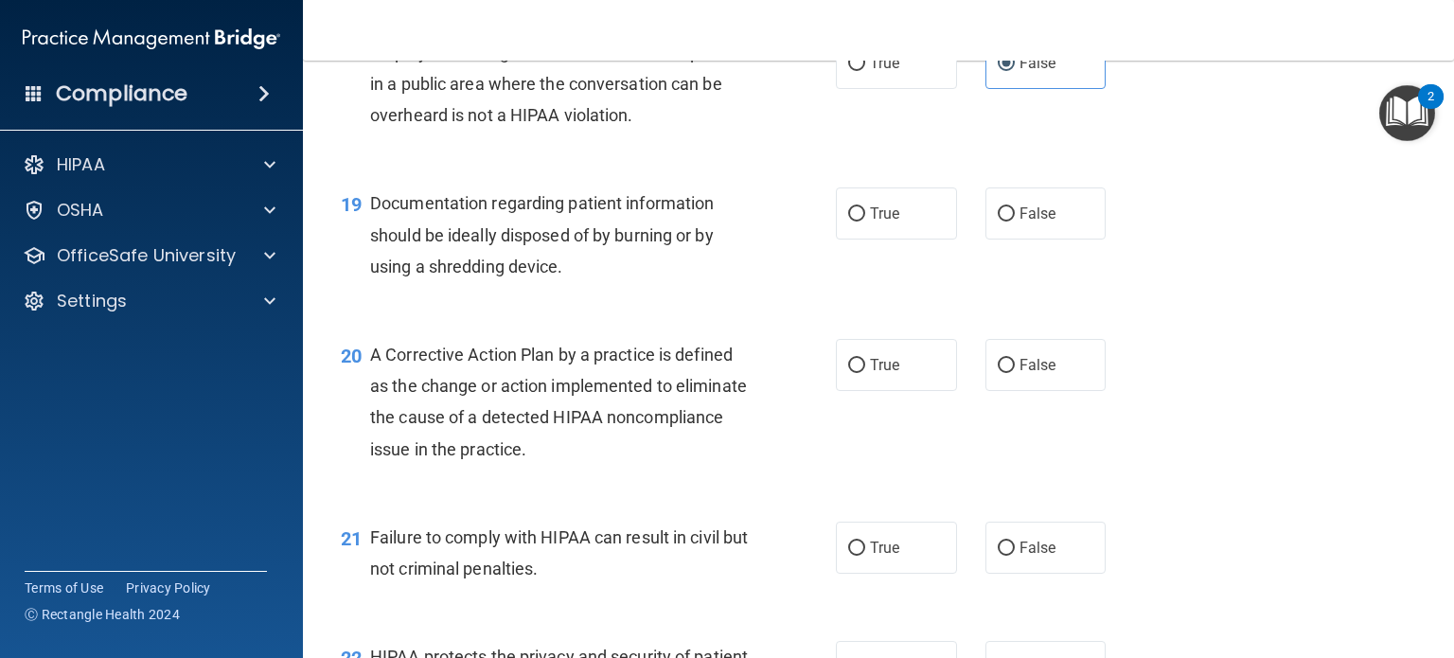
scroll to position [2744, 0]
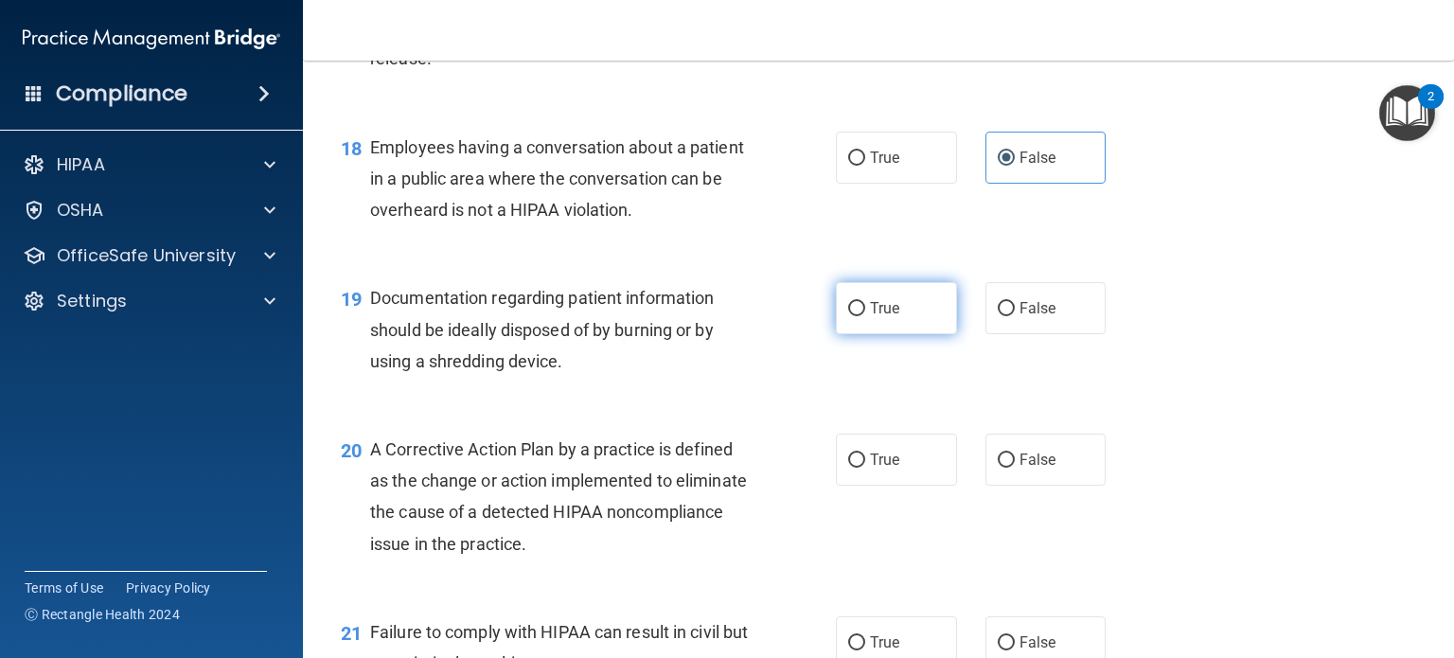
click at [870, 317] on span "True" at bounding box center [884, 308] width 29 height 18
click at [865, 316] on input "True" at bounding box center [856, 309] width 17 height 14
radio input "true"
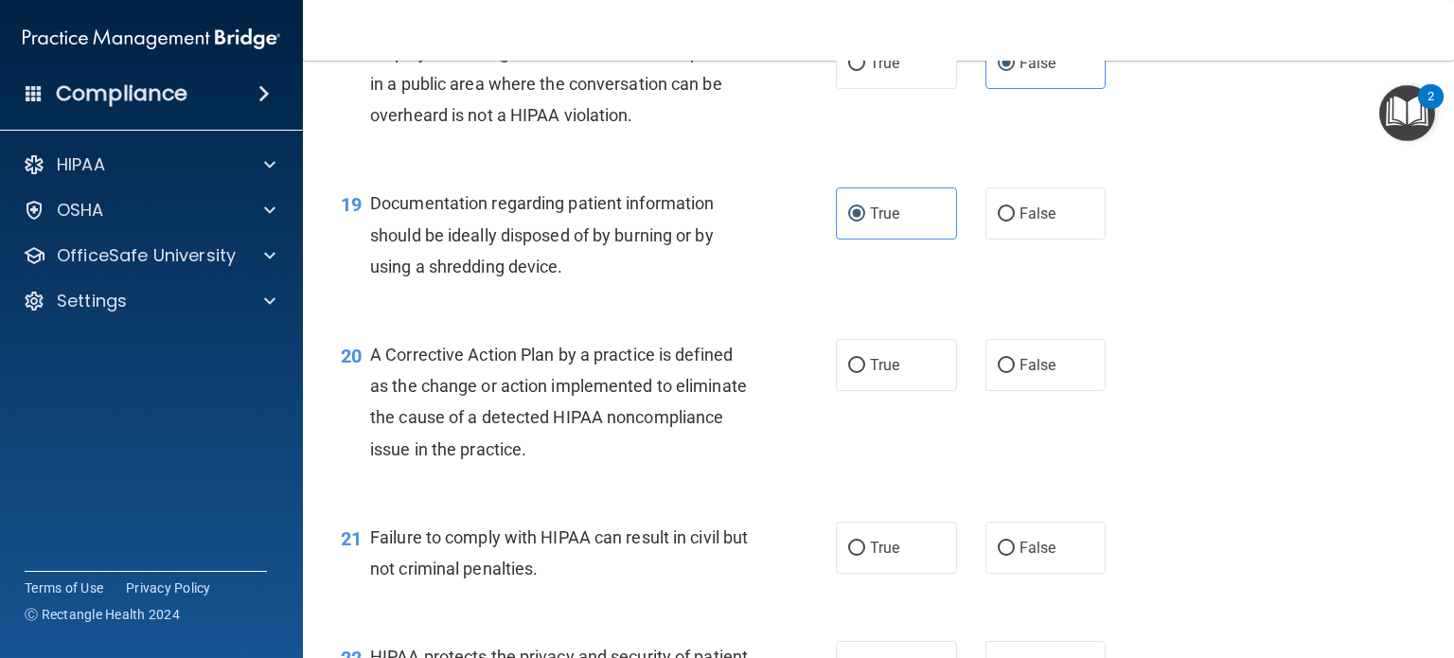
scroll to position [3028, 0]
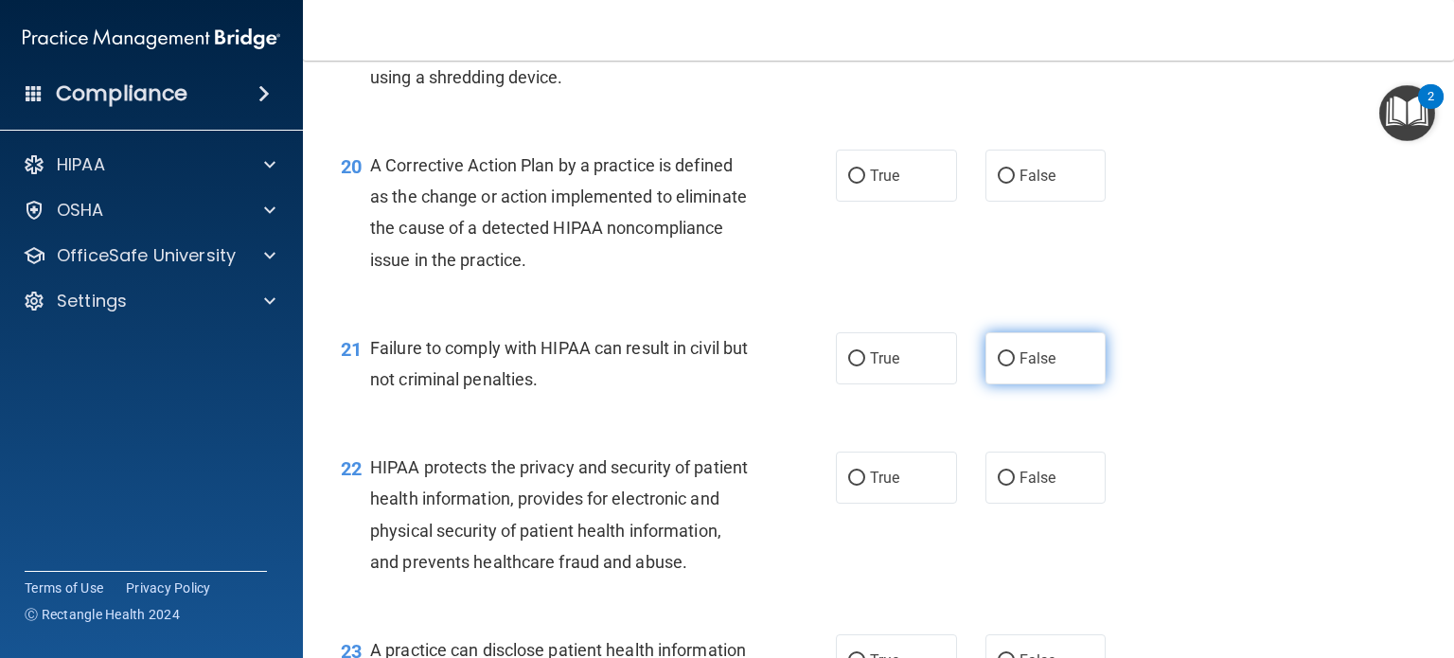
click at [999, 384] on label "False" at bounding box center [1045, 358] width 121 height 52
click at [999, 366] on input "False" at bounding box center [1005, 359] width 17 height 14
radio input "true"
click at [872, 185] on span "True" at bounding box center [884, 176] width 29 height 18
click at [865, 184] on input "True" at bounding box center [856, 176] width 17 height 14
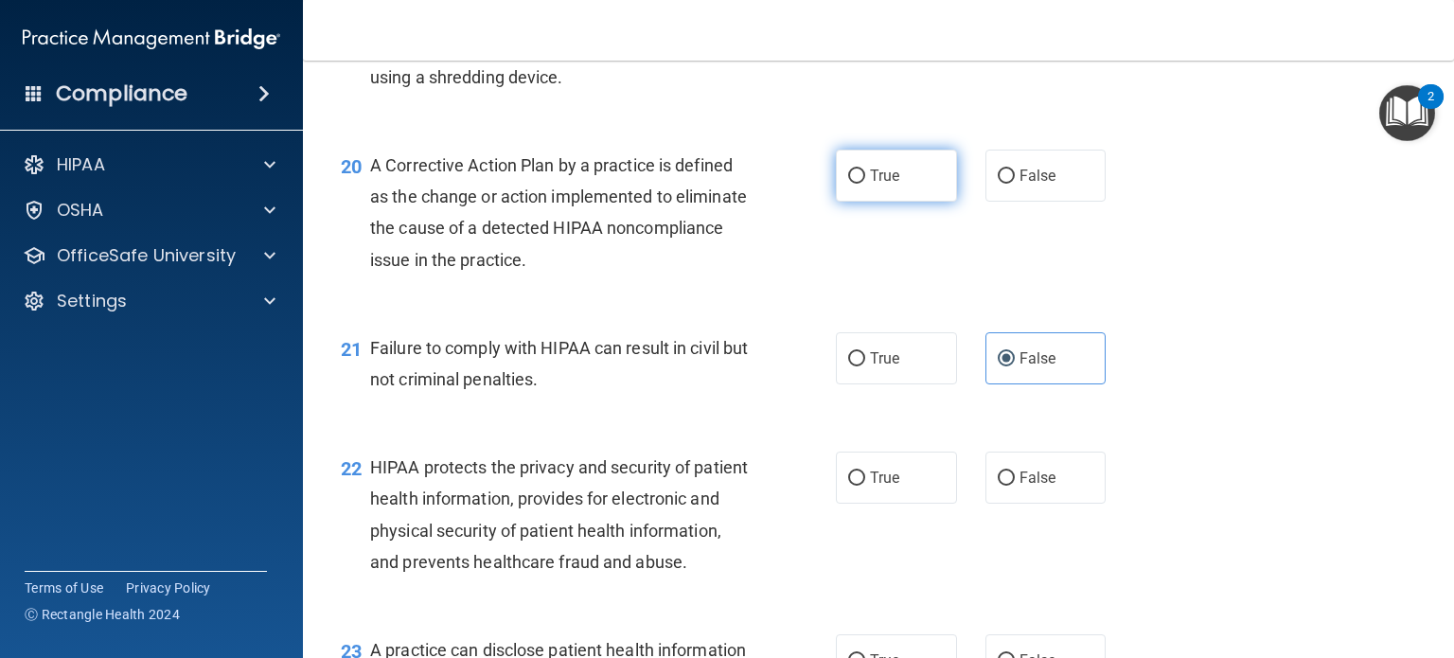
radio input "true"
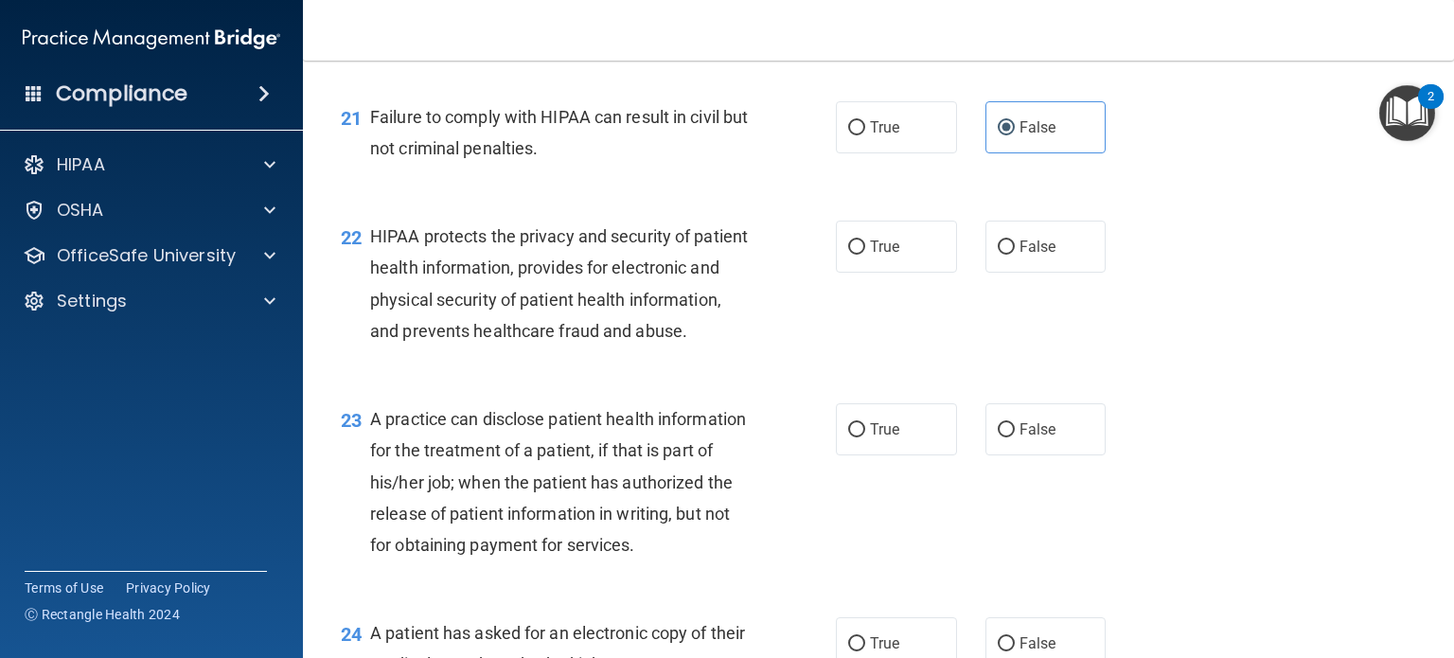
scroll to position [3312, 0]
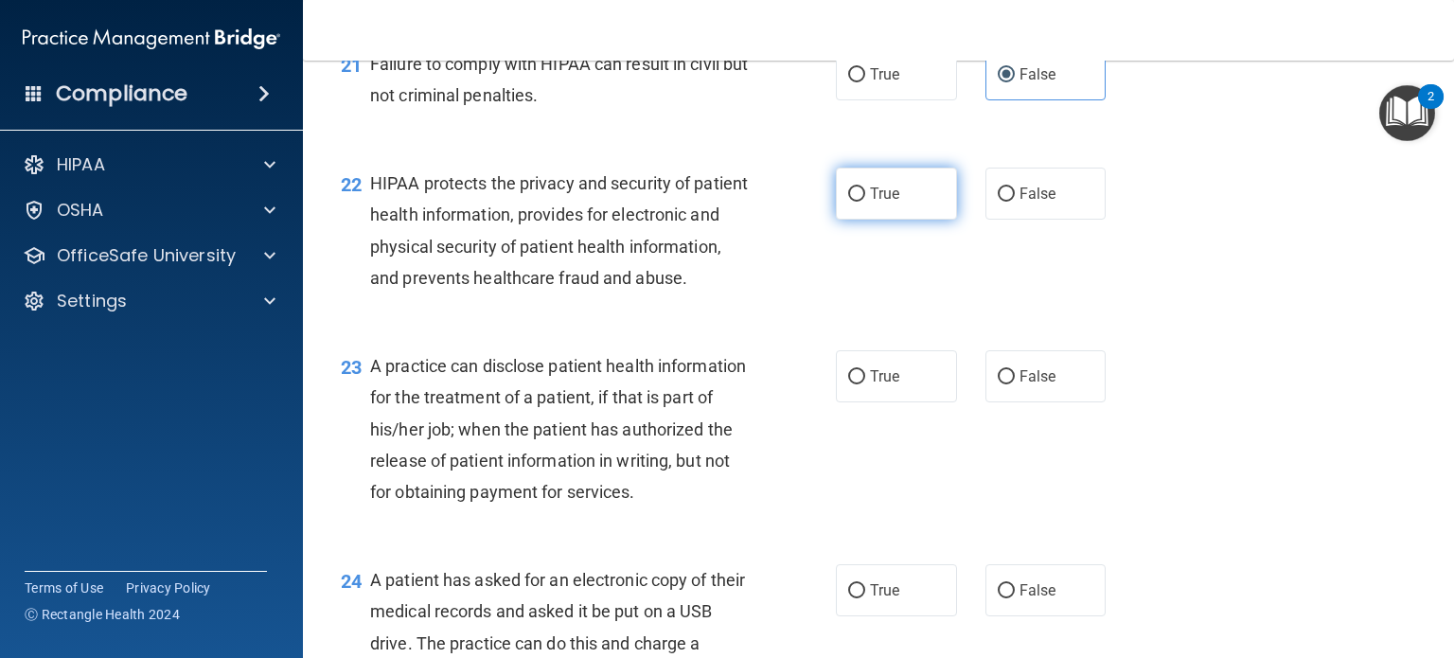
click at [879, 203] on span "True" at bounding box center [884, 194] width 29 height 18
click at [865, 202] on input "True" at bounding box center [856, 194] width 17 height 14
radio input "true"
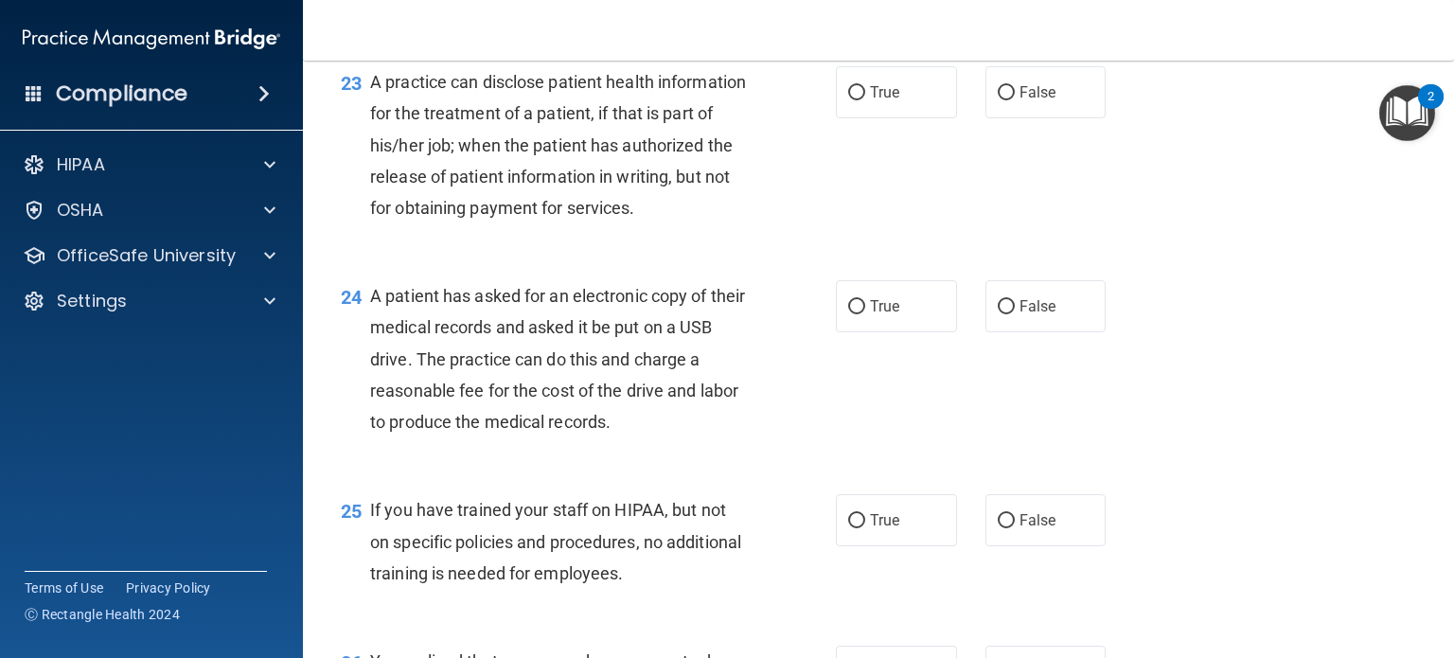
scroll to position [3880, 0]
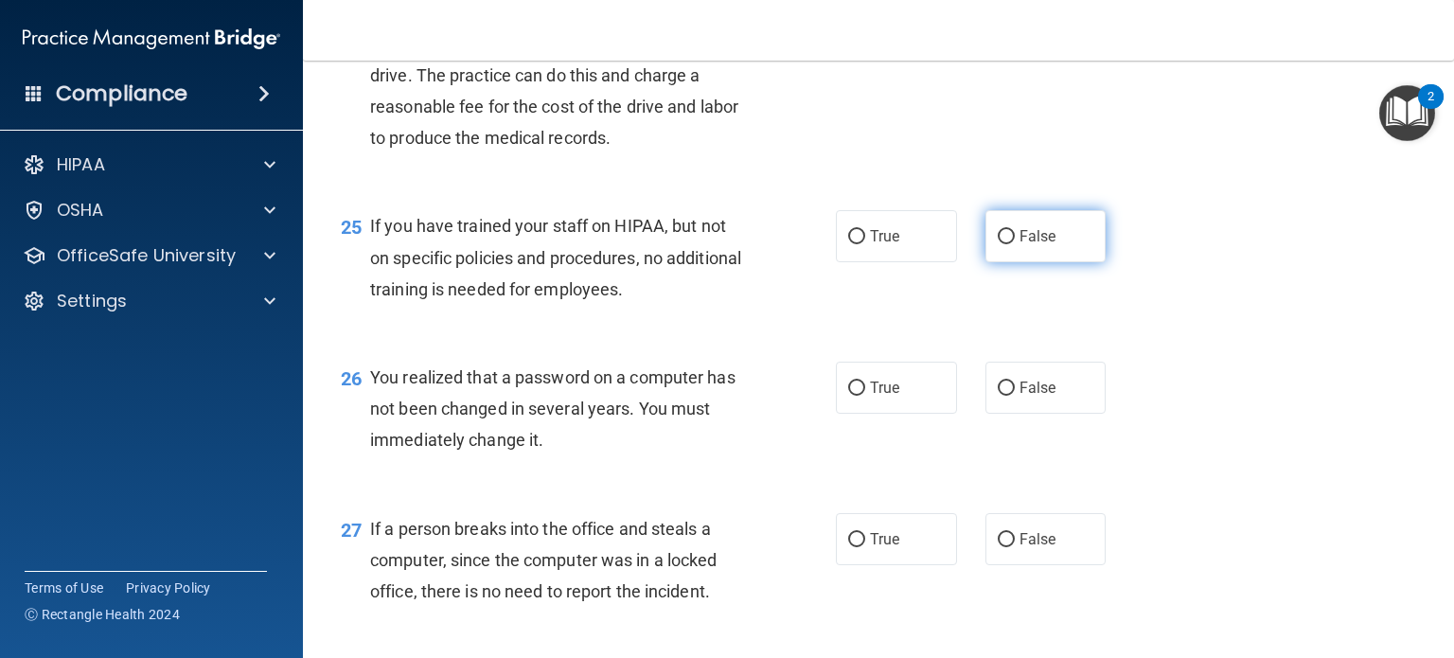
click at [1008, 262] on label "False" at bounding box center [1045, 236] width 121 height 52
click at [1008, 244] on input "False" at bounding box center [1005, 237] width 17 height 14
radio input "true"
click at [1001, 396] on input "False" at bounding box center [1005, 388] width 17 height 14
radio input "true"
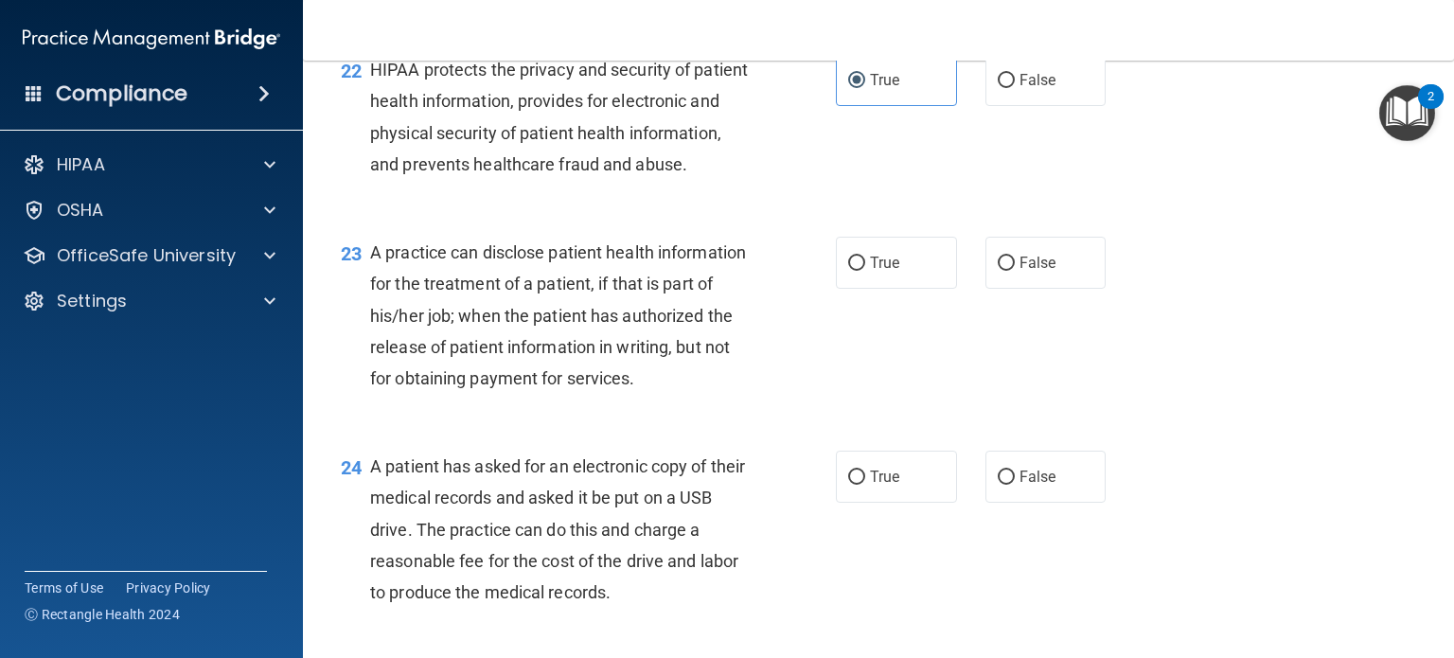
scroll to position [3501, 0]
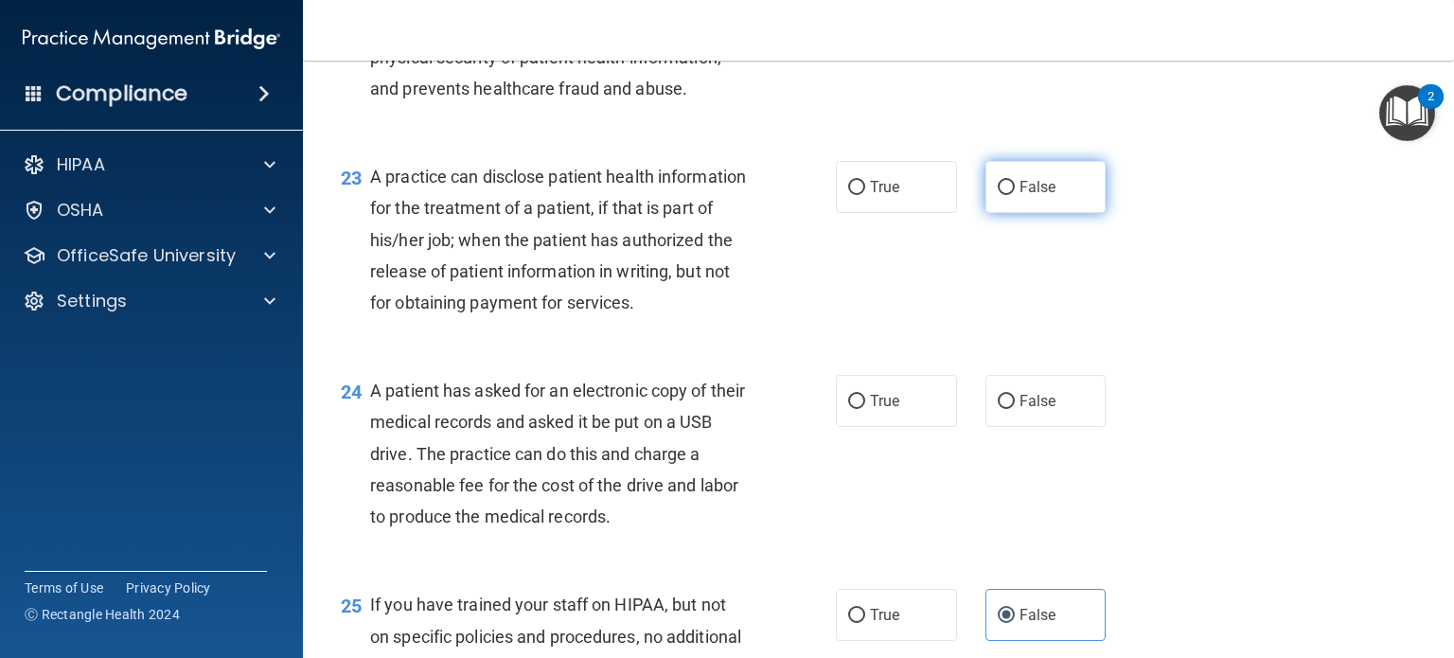
click at [1022, 196] on span "False" at bounding box center [1037, 187] width 37 height 18
click at [1014, 195] on input "False" at bounding box center [1005, 188] width 17 height 14
radio input "true"
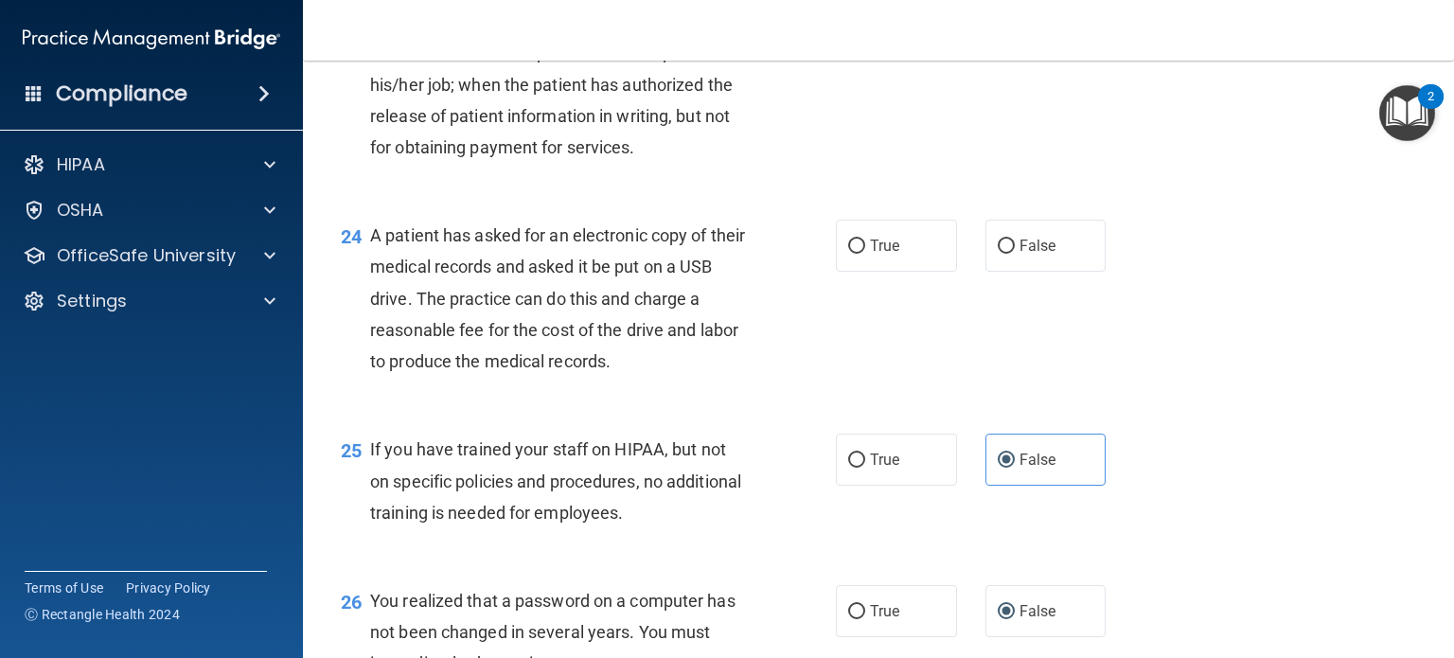
scroll to position [3691, 0]
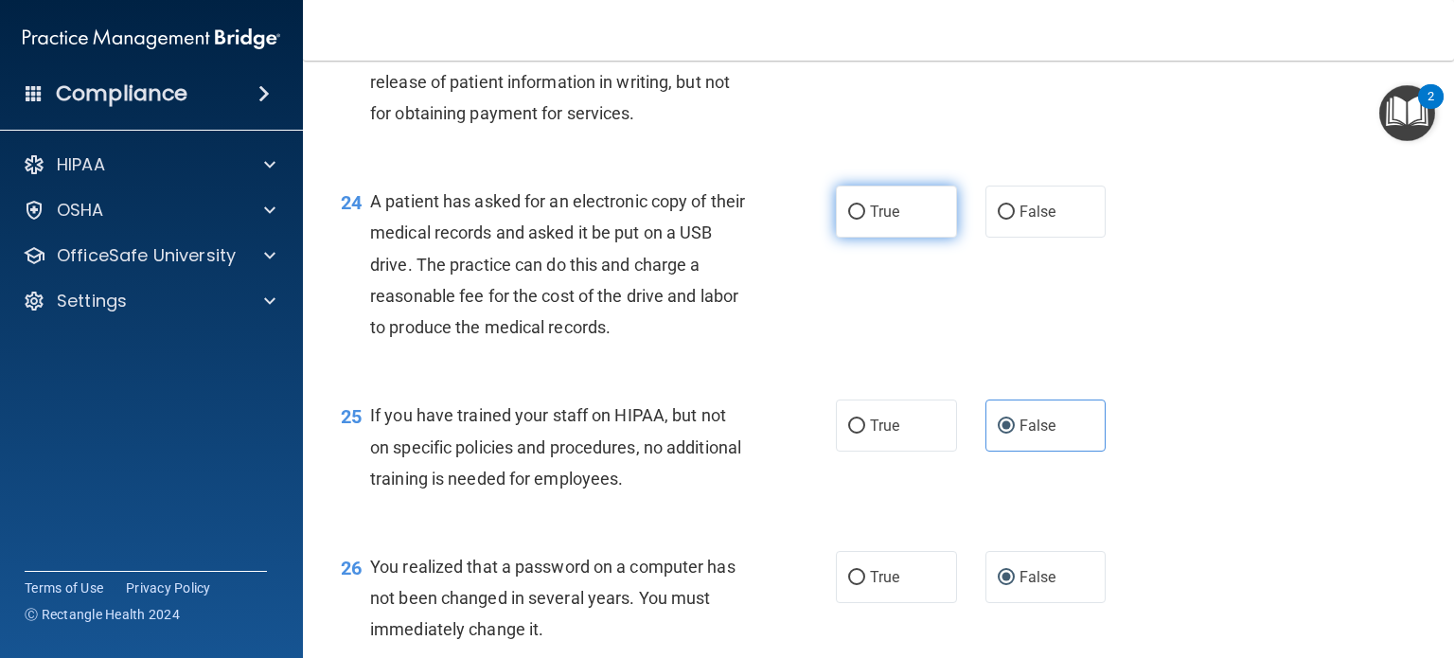
click at [901, 238] on label "True" at bounding box center [896, 211] width 121 height 52
click at [865, 220] on input "True" at bounding box center [856, 212] width 17 height 14
radio input "true"
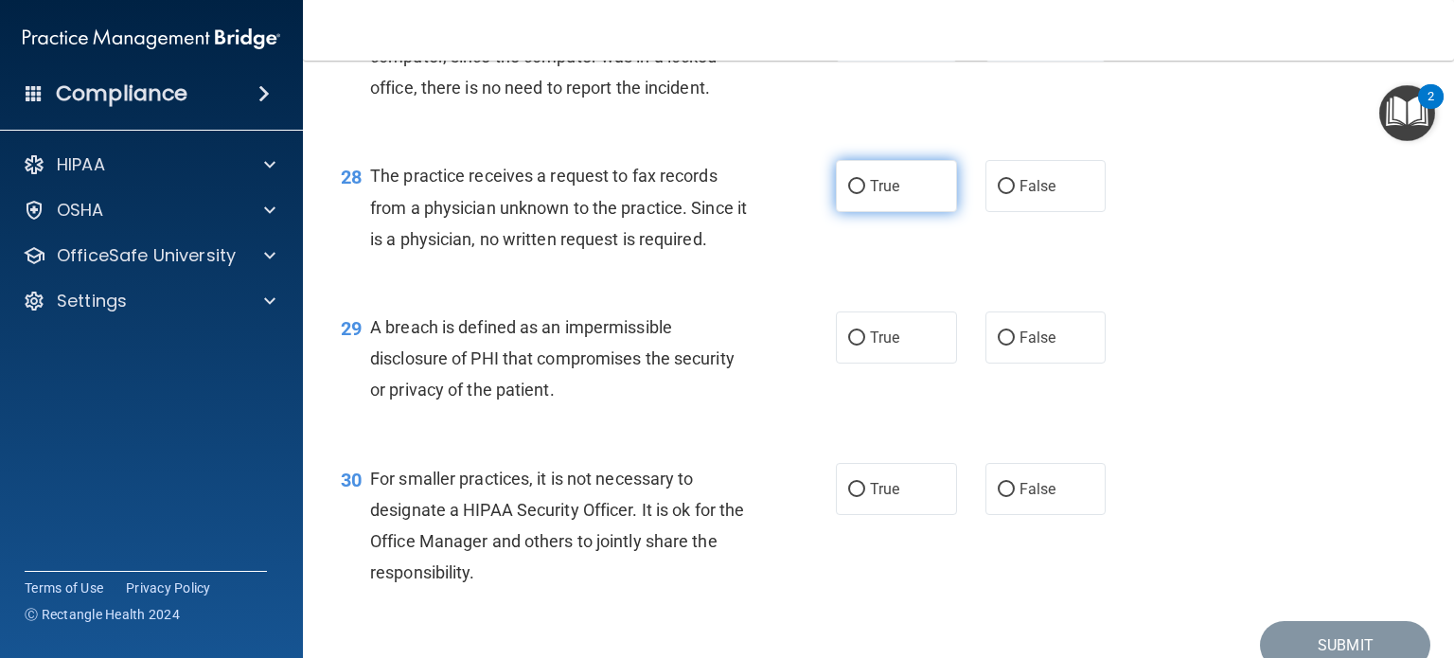
scroll to position [4353, 0]
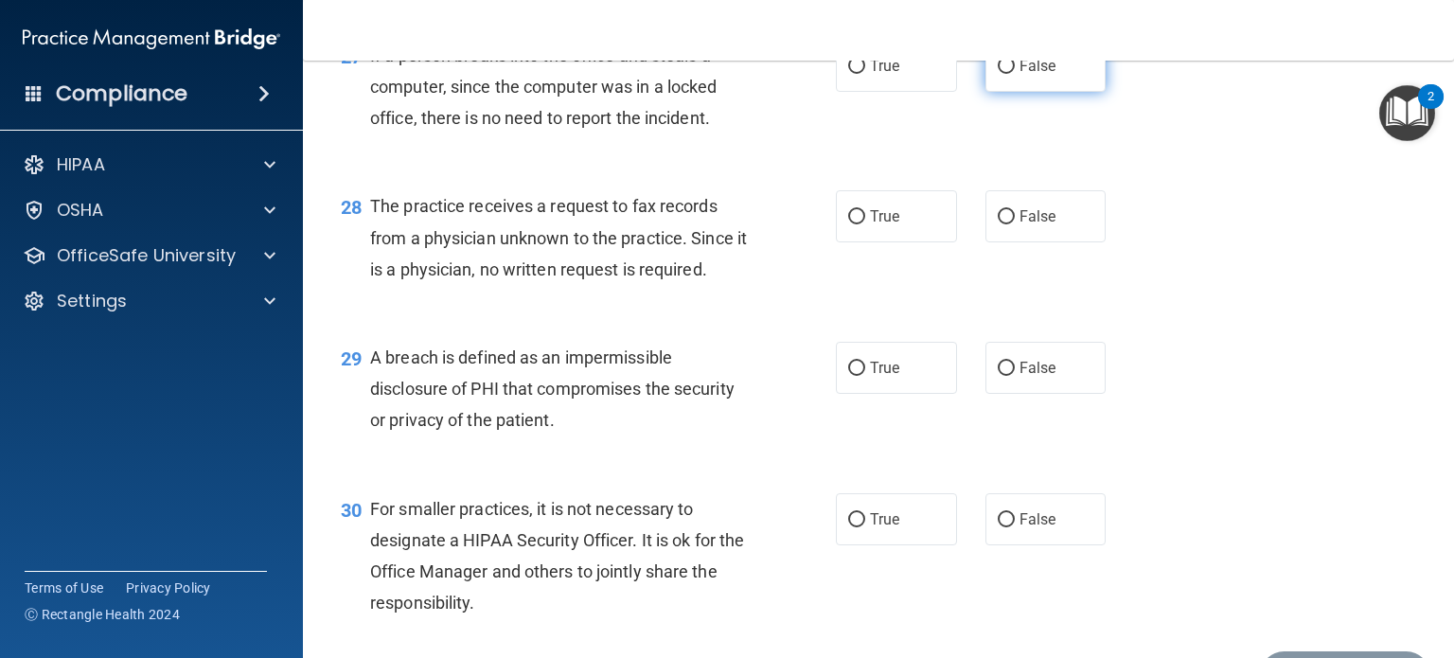
click at [1031, 92] on label "False" at bounding box center [1045, 66] width 121 height 52
click at [1014, 74] on input "False" at bounding box center [1005, 67] width 17 height 14
radio input "true"
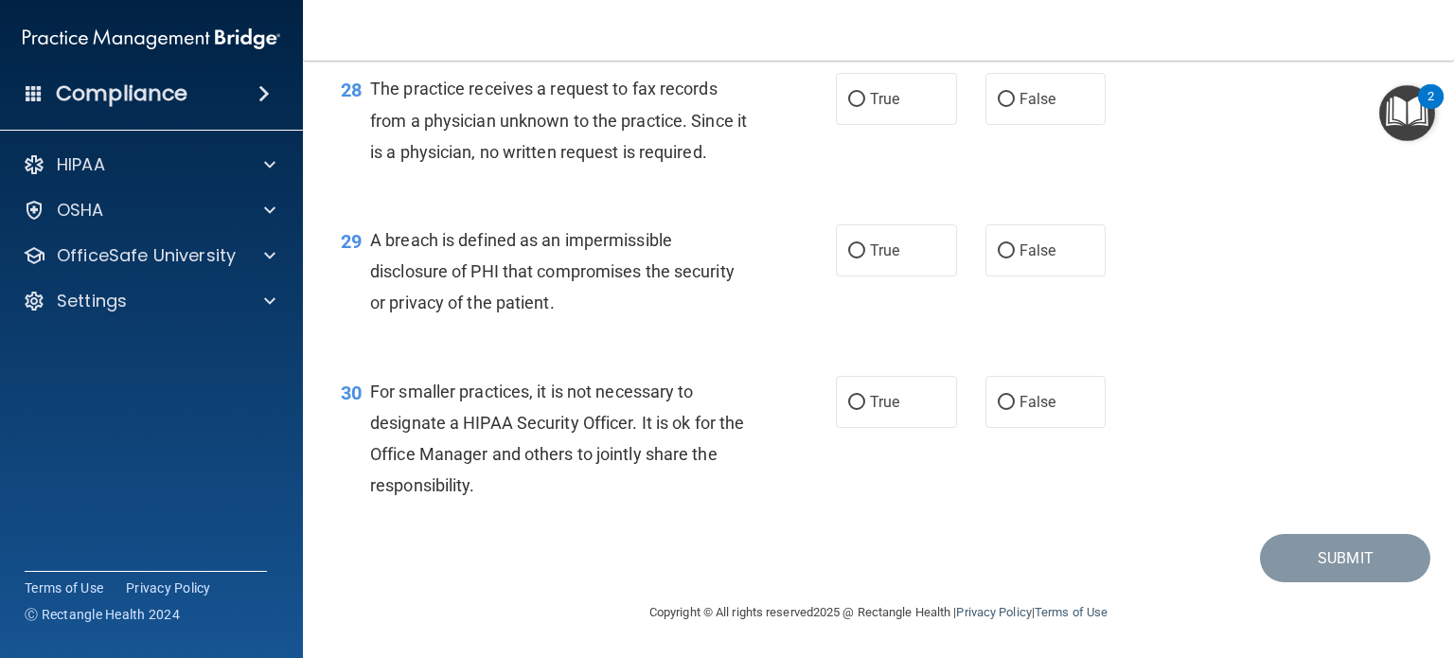
scroll to position [4542, 0]
click at [997, 107] on input "False" at bounding box center [1005, 100] width 17 height 14
radio input "true"
click at [890, 232] on label "True" at bounding box center [896, 250] width 121 height 52
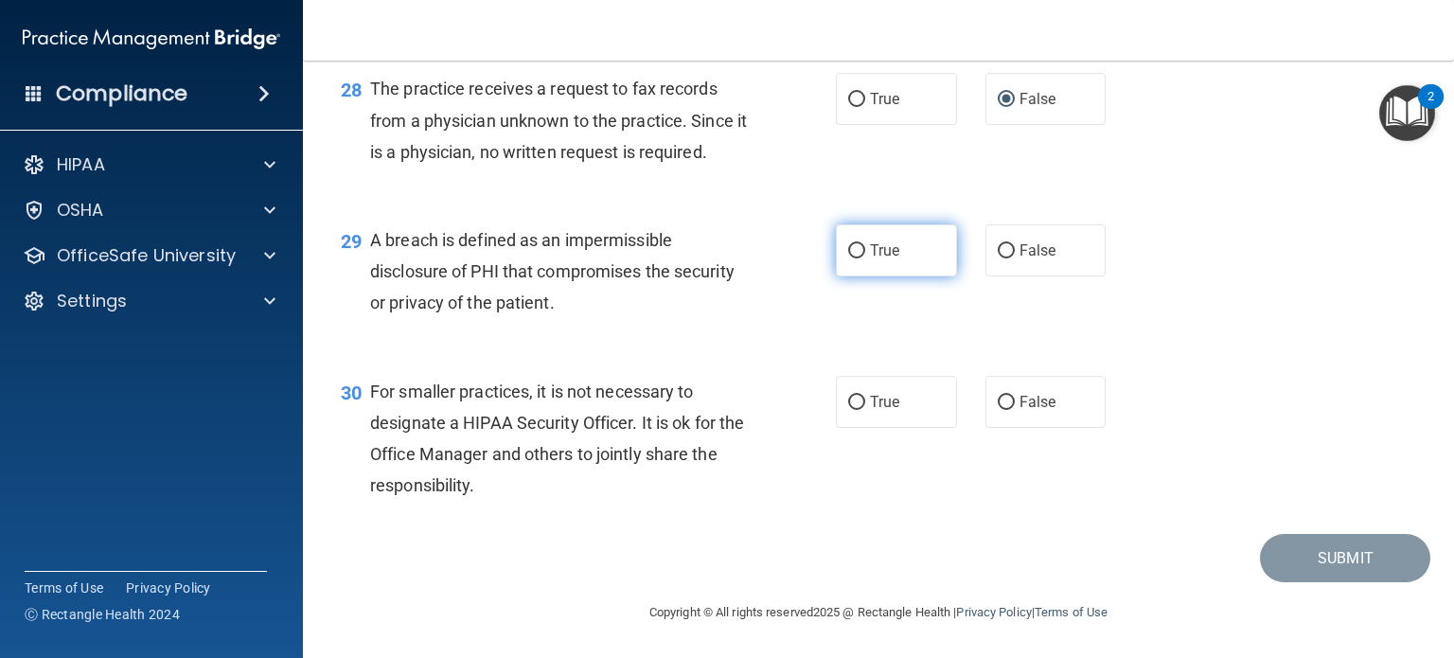
click at [865, 244] on input "True" at bounding box center [856, 251] width 17 height 14
radio input "true"
click at [1038, 404] on span "False" at bounding box center [1037, 402] width 37 height 18
click at [1014, 404] on input "False" at bounding box center [1005, 403] width 17 height 14
radio input "true"
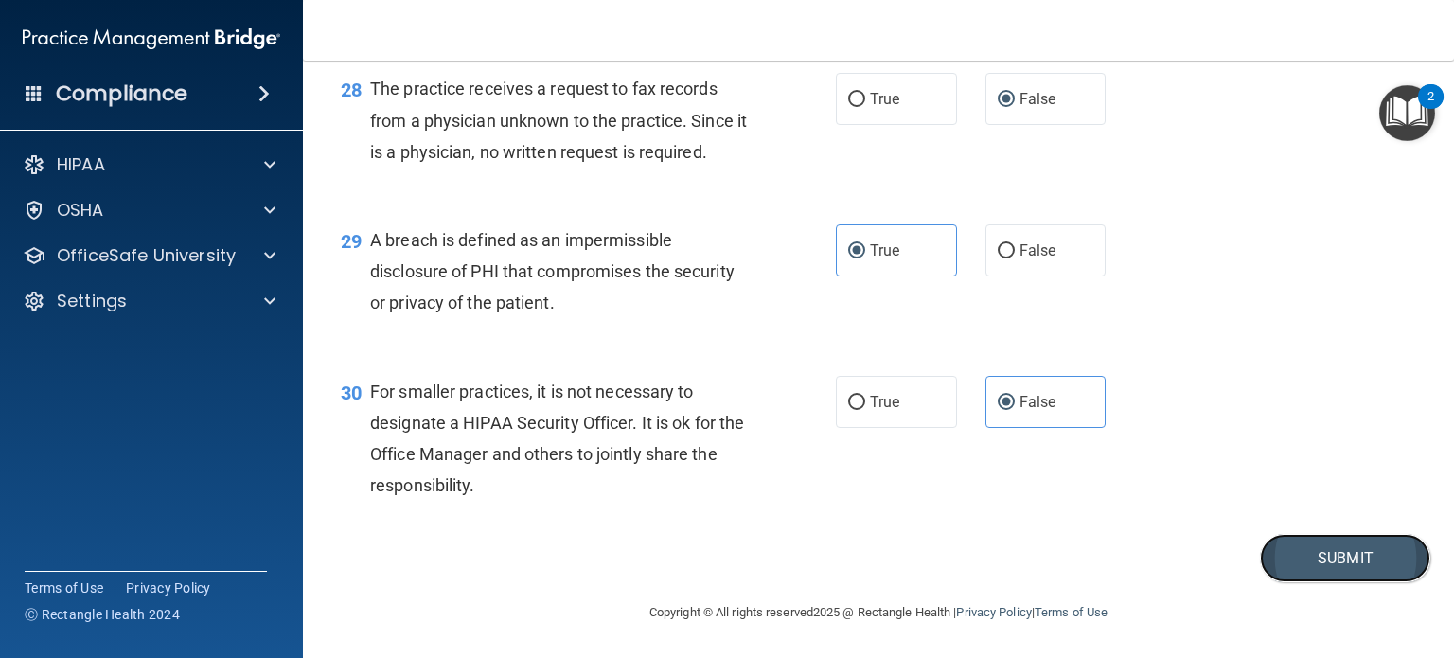
click at [1314, 559] on button "Submit" at bounding box center [1345, 558] width 170 height 48
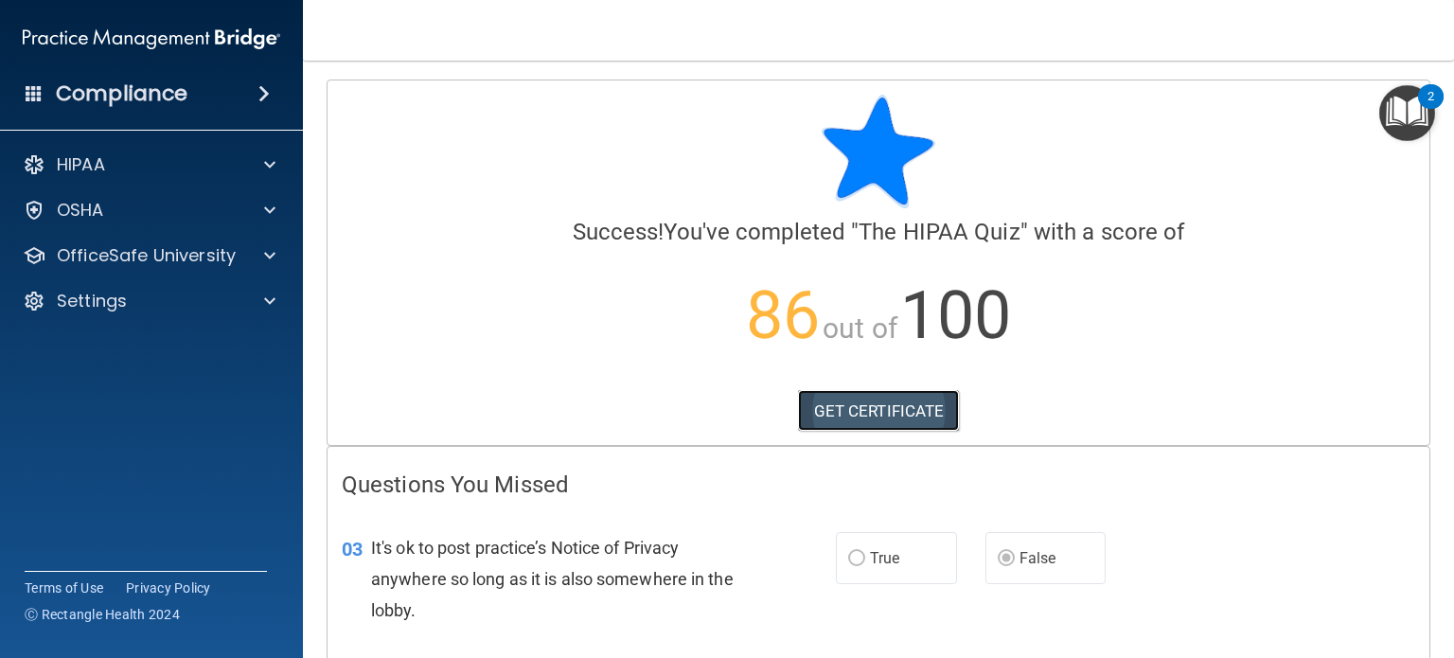
click at [897, 408] on link "GET CERTIFICATE" at bounding box center [879, 411] width 162 height 42
